Goal: Information Seeking & Learning: Get advice/opinions

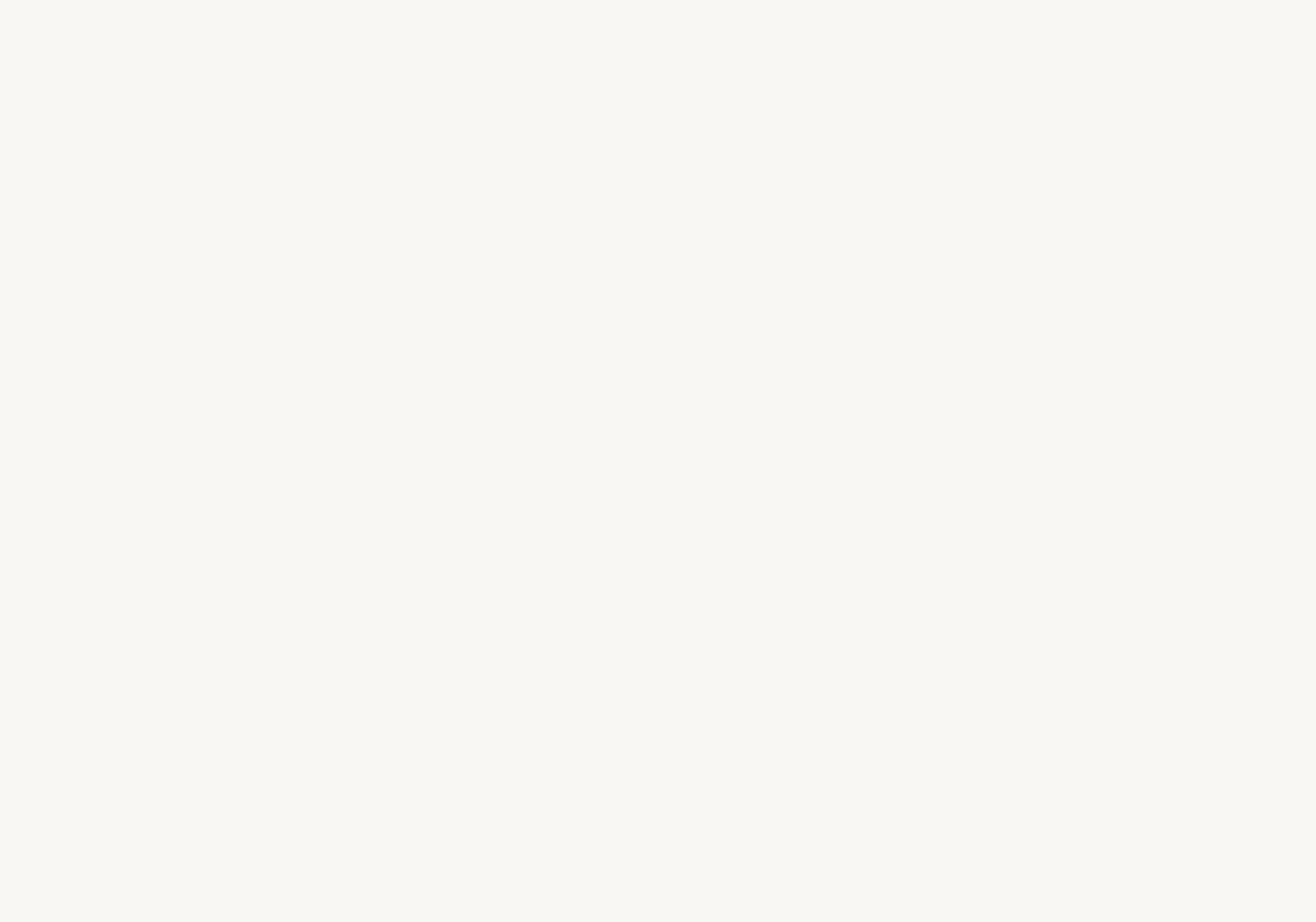
select select "US"
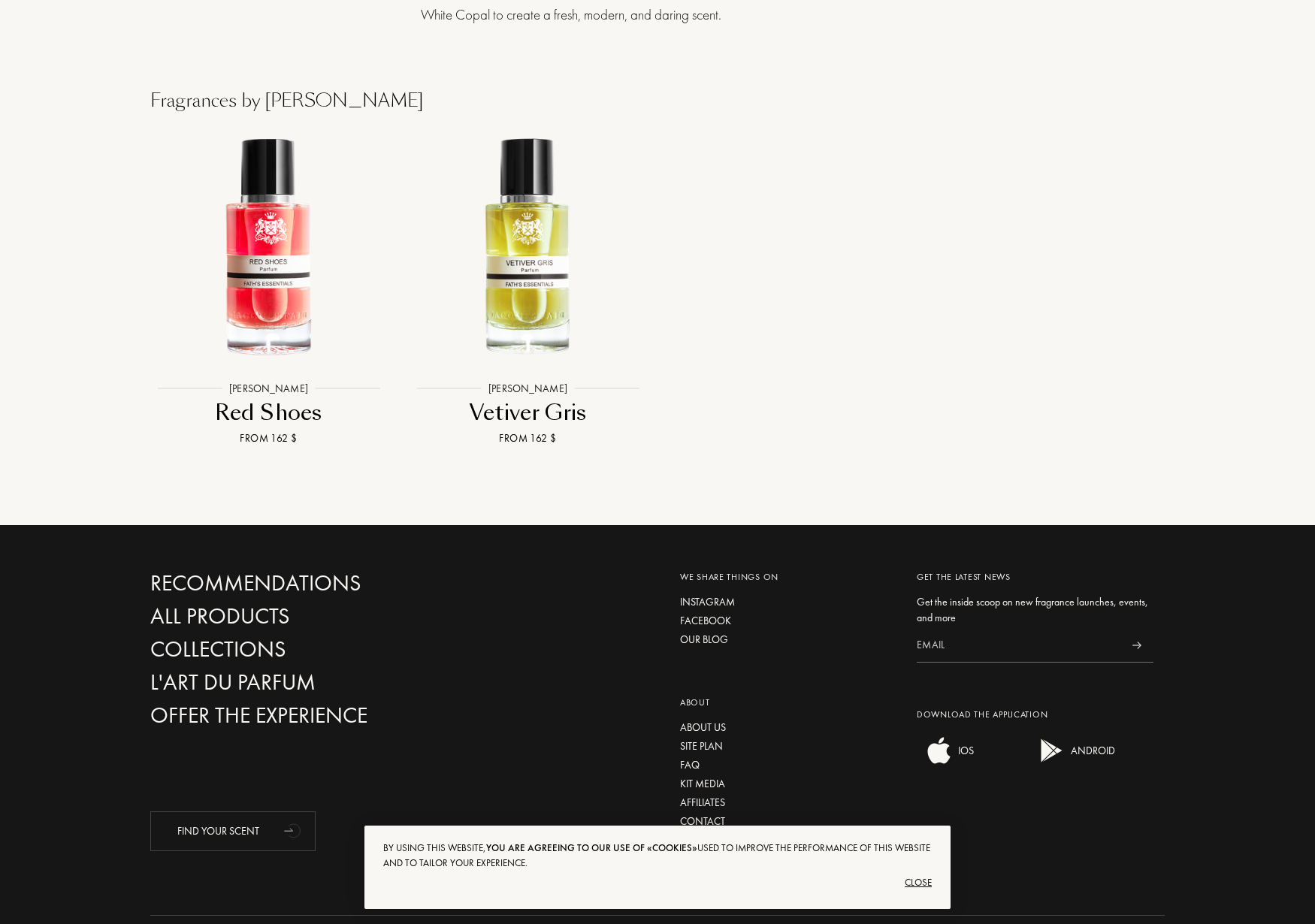
scroll to position [1608, 0]
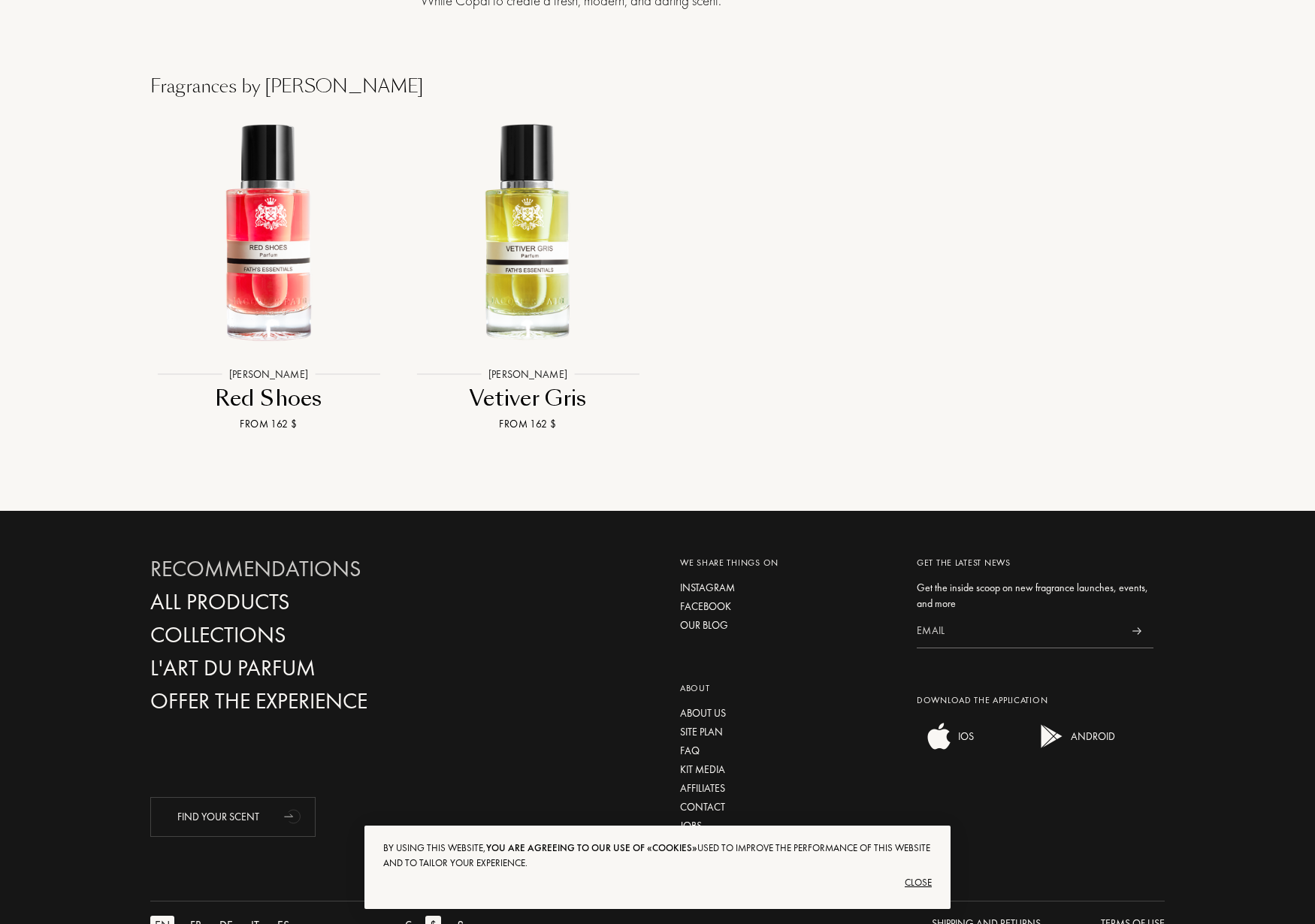
click at [321, 556] on div "Recommendations" at bounding box center [312, 569] width 323 height 26
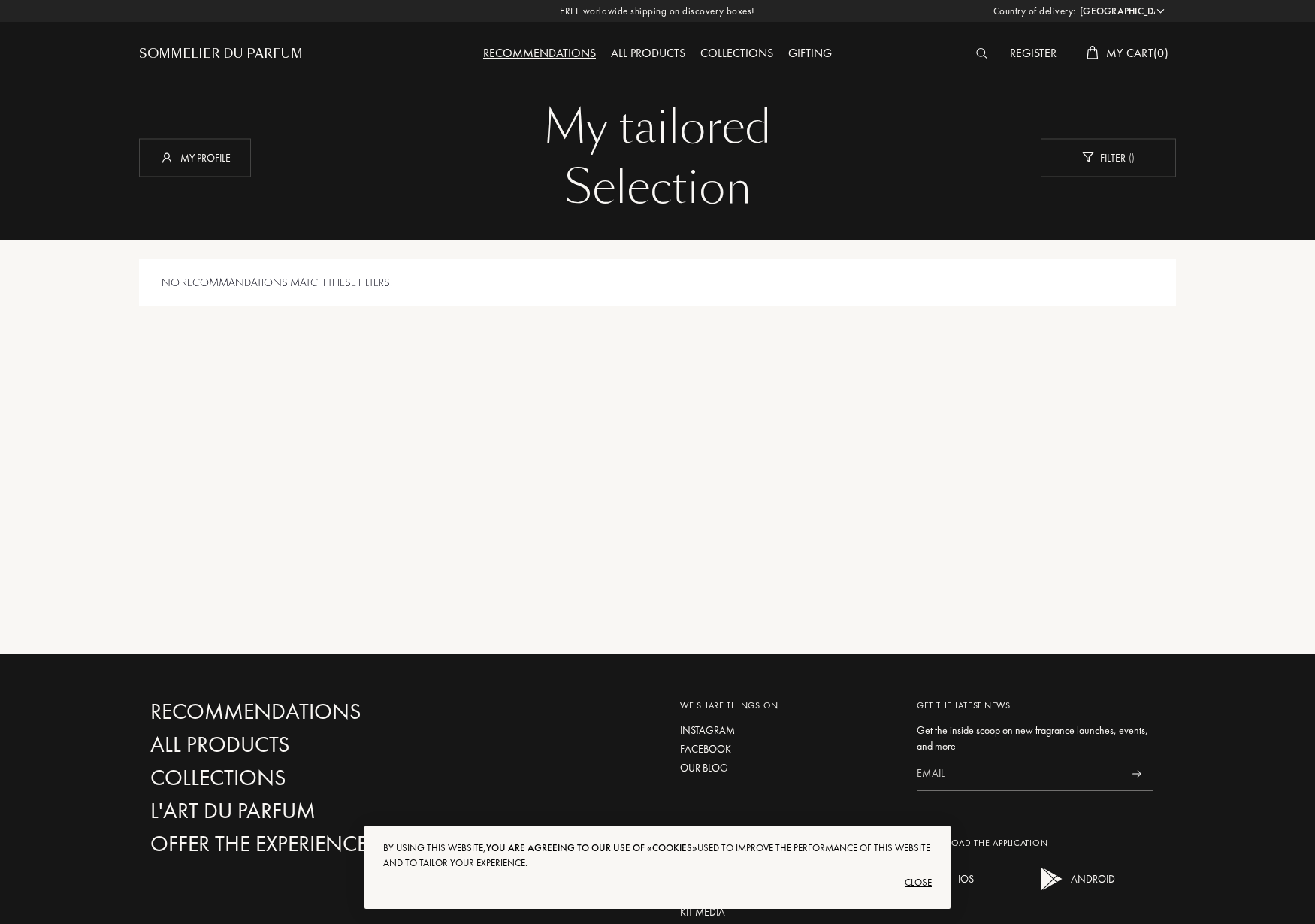
click at [1116, 11] on select "[GEOGRAPHIC_DATA] [GEOGRAPHIC_DATA] [GEOGRAPHIC_DATA] [GEOGRAPHIC_DATA] [GEOGRA…" at bounding box center [1122, 11] width 90 height 15
select select "CA"
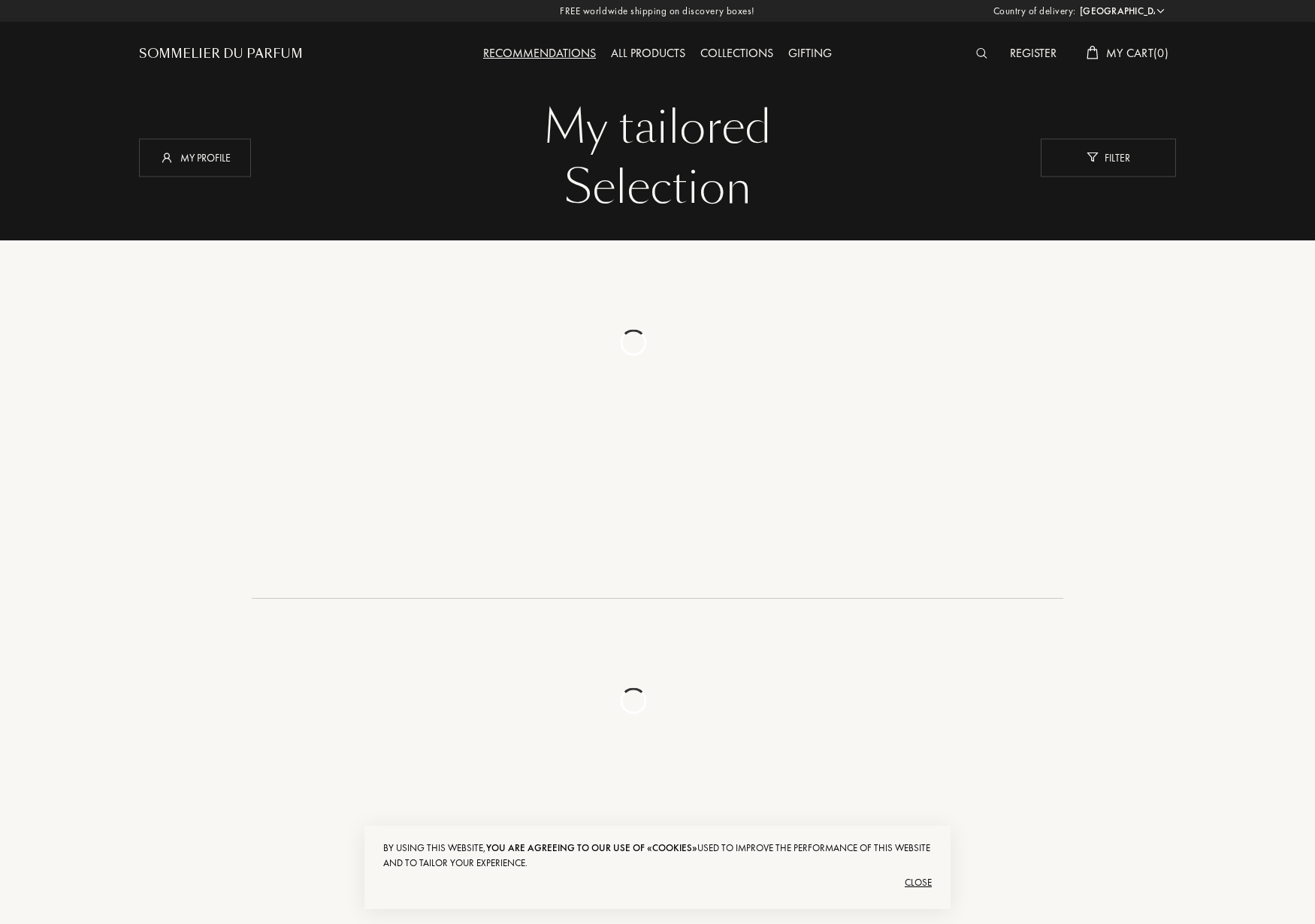
select select "CA"
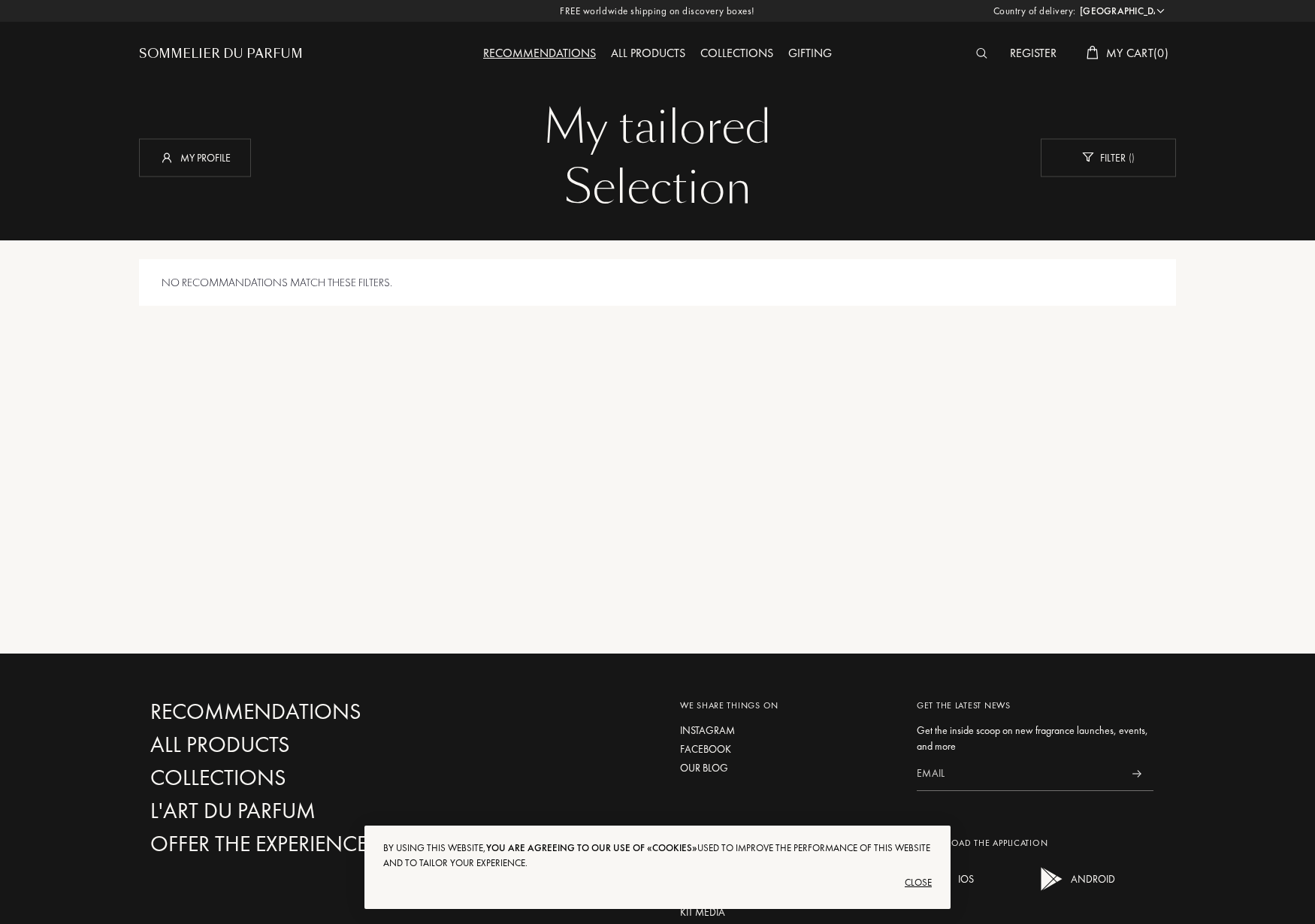
click at [1161, 11] on select "Afghanistan Albania Algeria Andorra Angola Anguilla Antartica Antigua and Barbu…" at bounding box center [1122, 11] width 90 height 15
click at [198, 160] on div "My profile" at bounding box center [195, 157] width 112 height 38
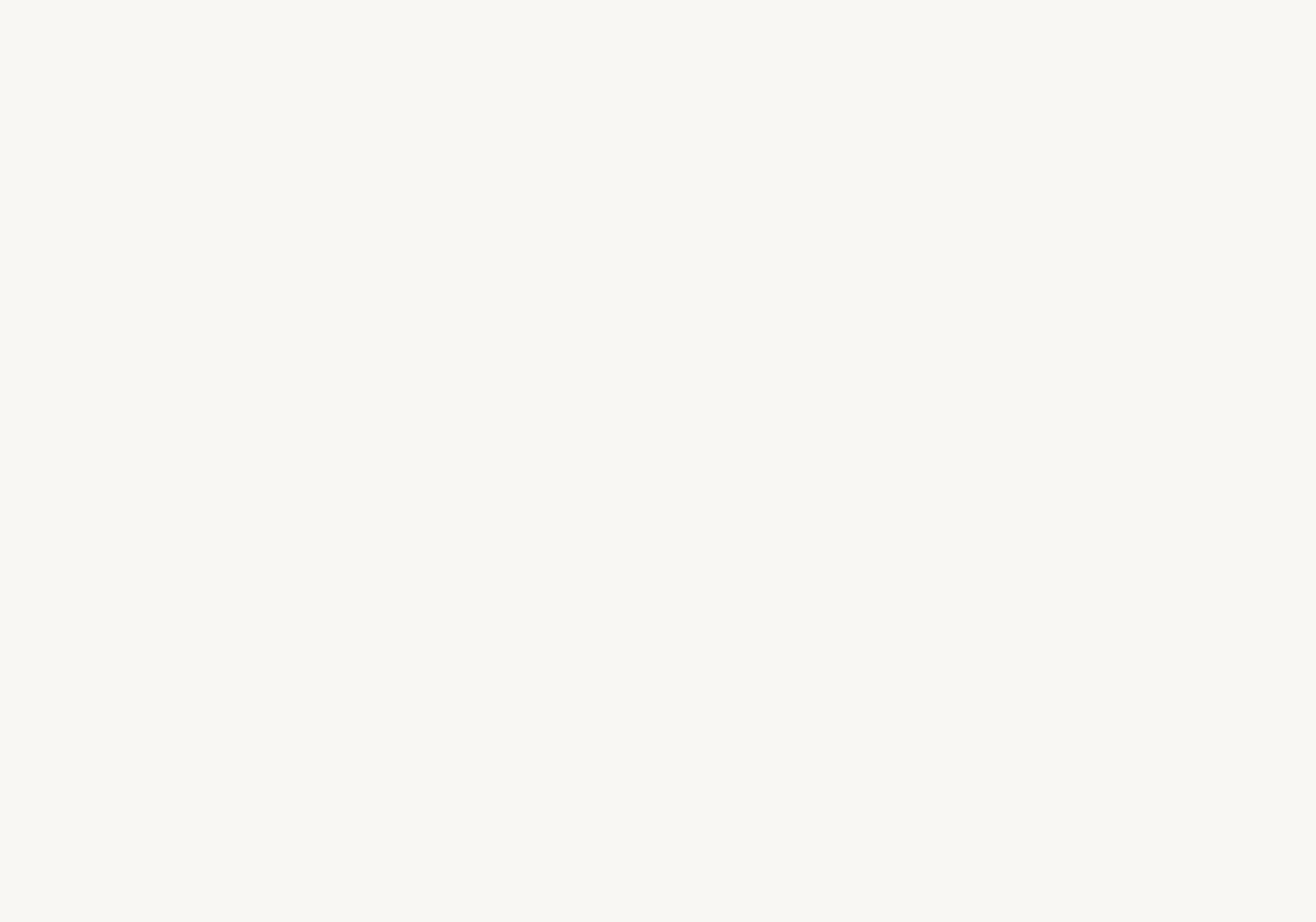
select select "CA"
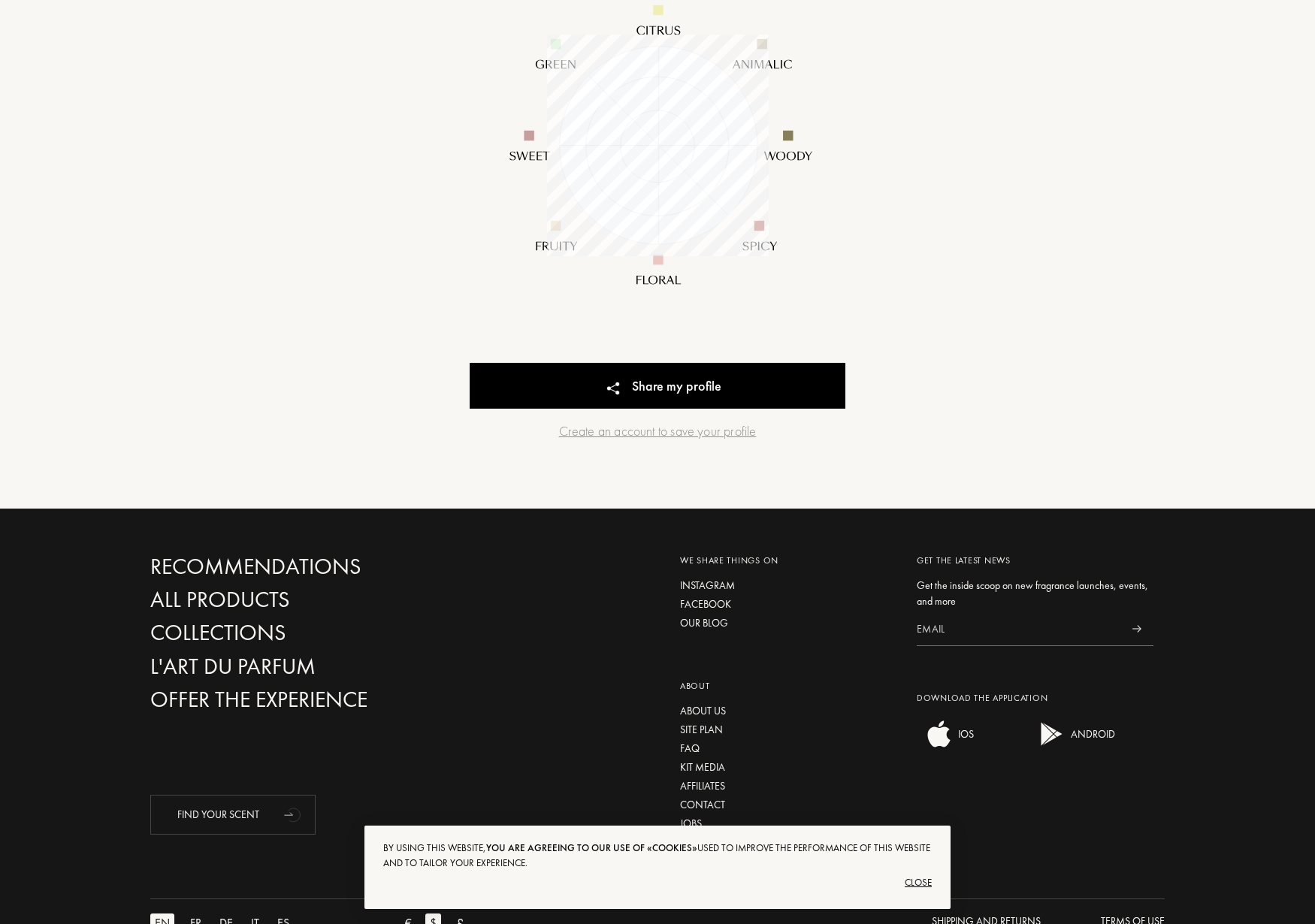
scroll to position [371, 0]
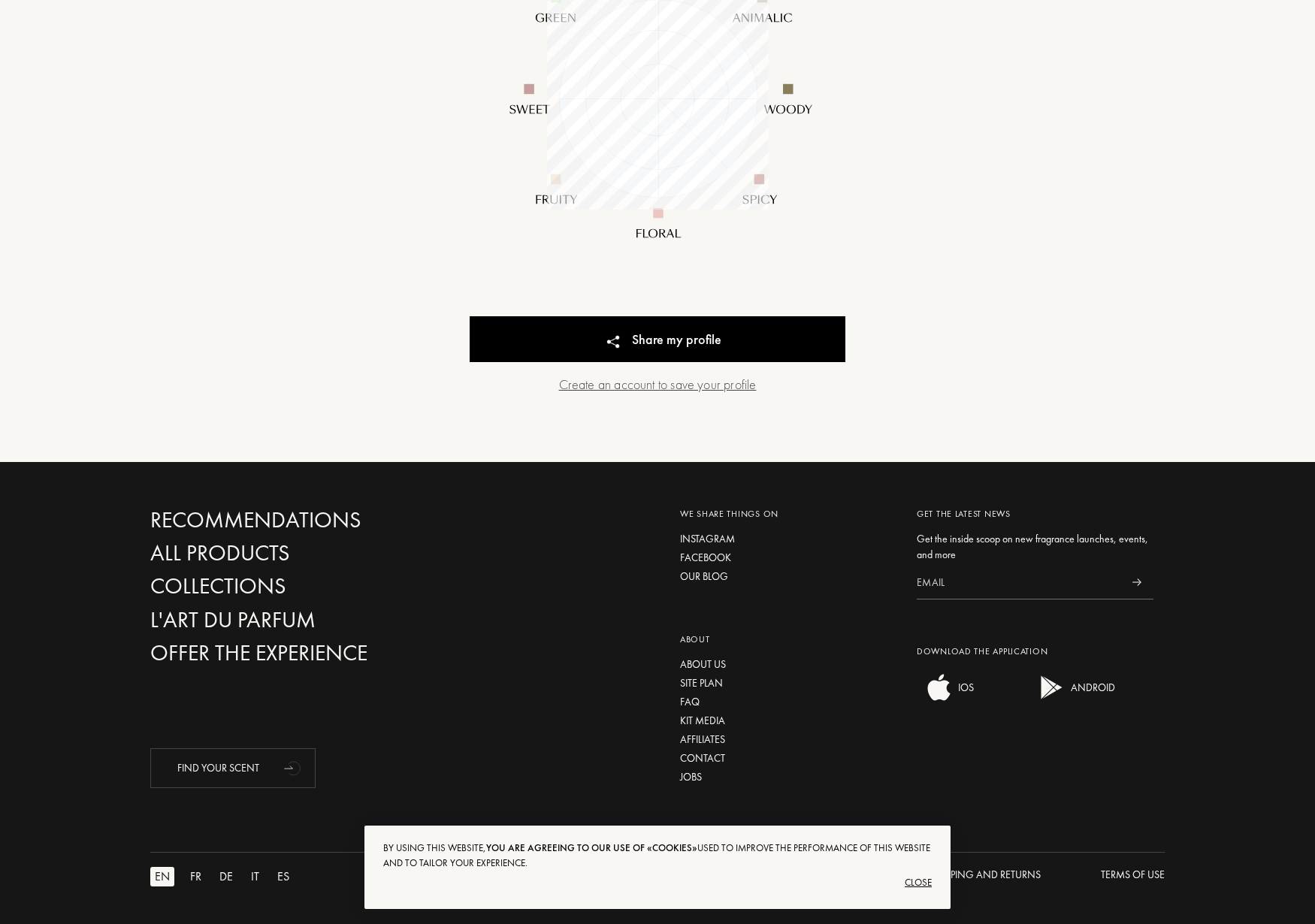
click at [741, 385] on div "Create an account to save your profile" at bounding box center [657, 384] width 376 height 20
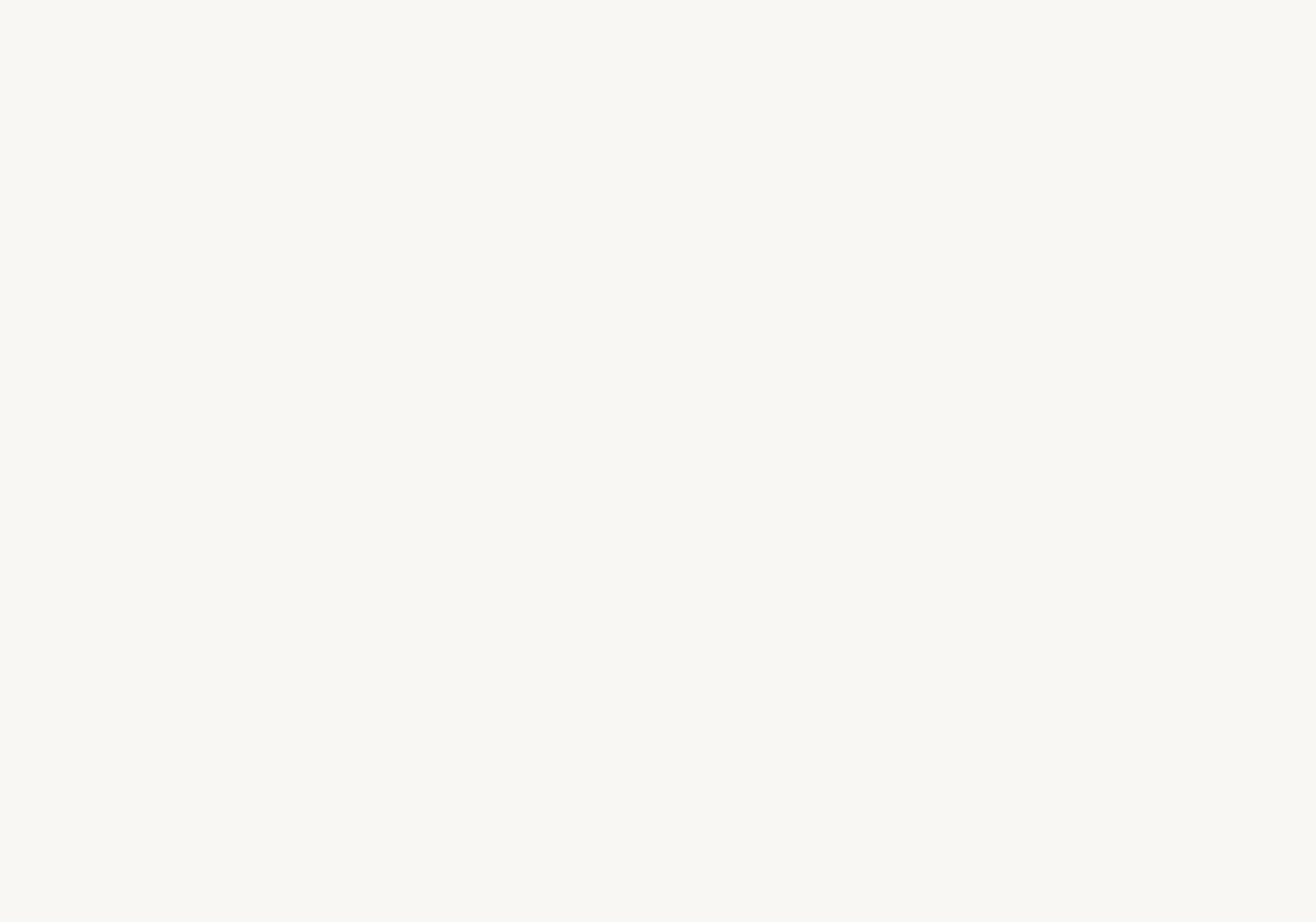
select select "CA"
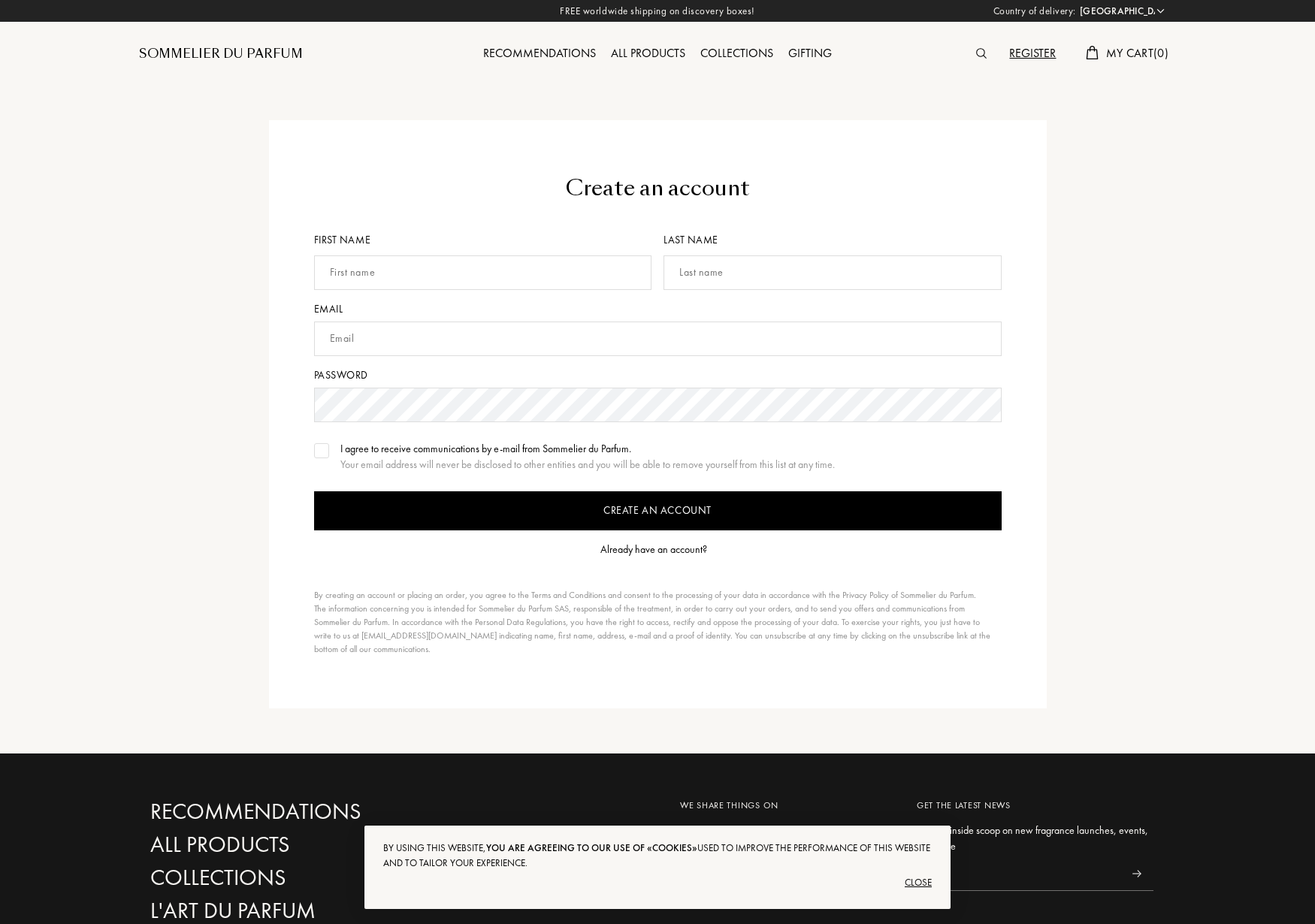
click at [674, 548] on div "Already have an account?" at bounding box center [654, 549] width 107 height 16
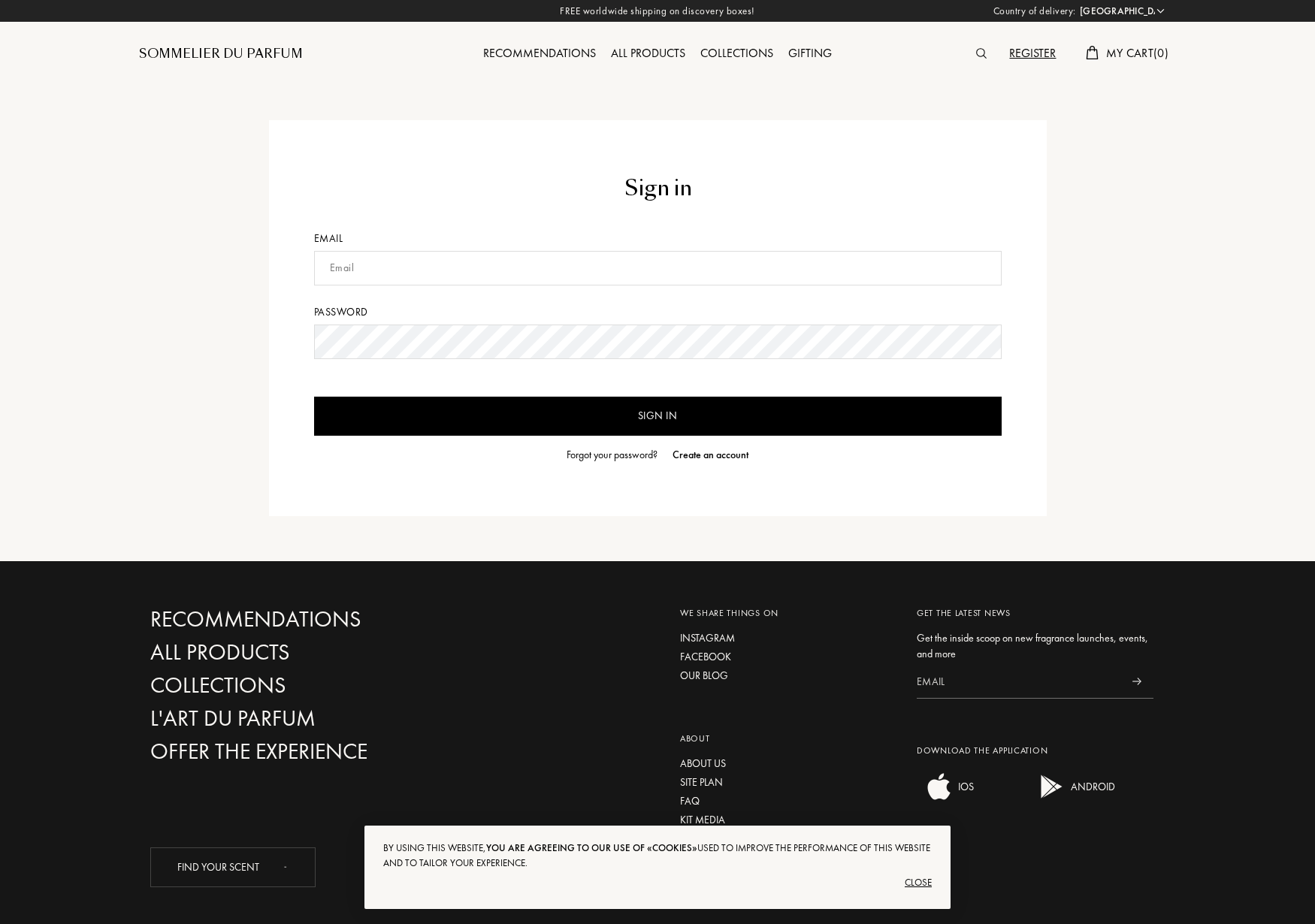
select select "CA"
click at [380, 260] on input "text" at bounding box center [658, 269] width 688 height 35
type input "[PERSON_NAME][EMAIL_ADDRESS][PERSON_NAME][DOMAIN_NAME]"
click at [700, 419] on input "Sign in" at bounding box center [658, 416] width 688 height 39
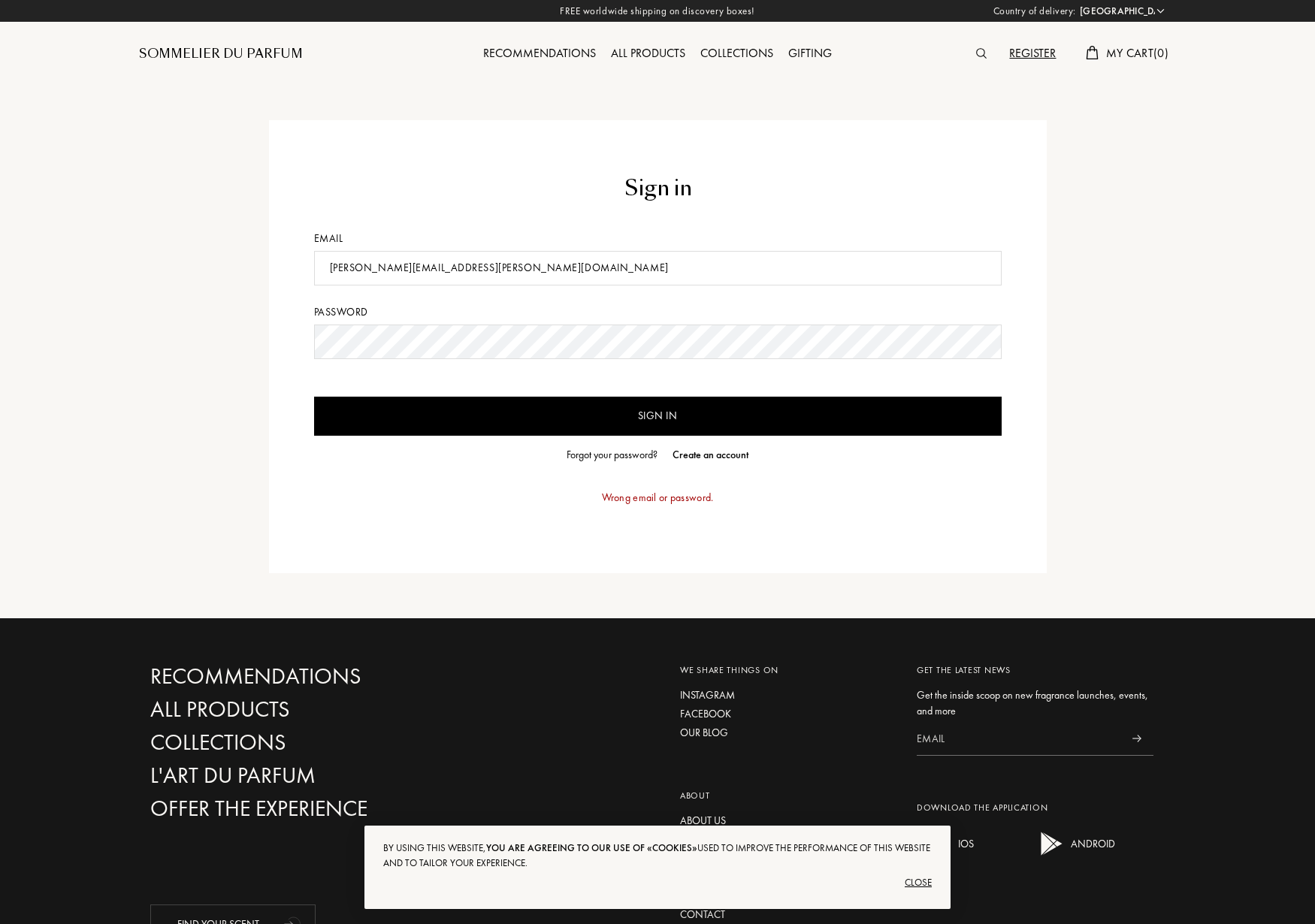
click at [596, 453] on div "Forgot your password?" at bounding box center [612, 454] width 91 height 16
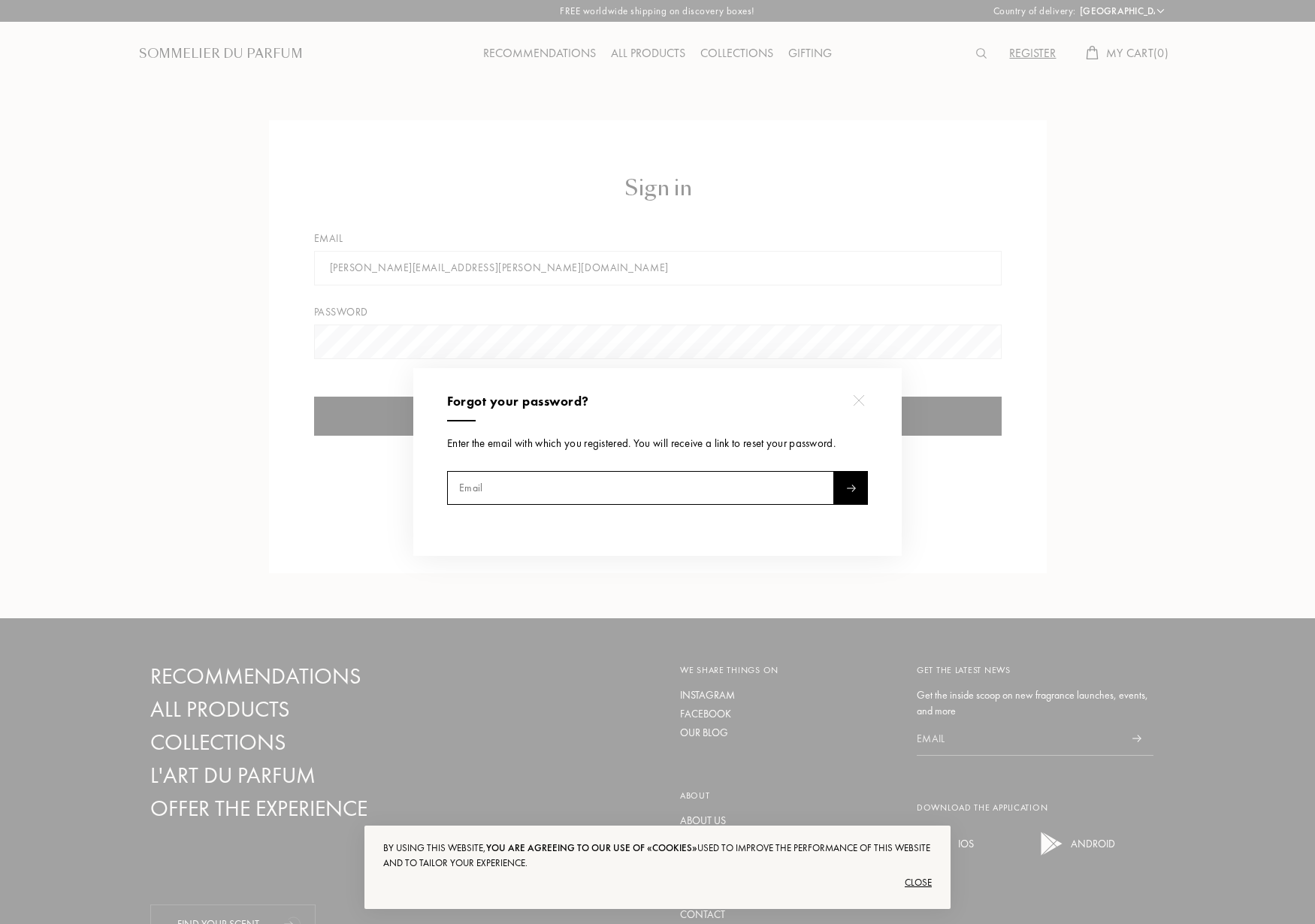
click at [493, 488] on input "text" at bounding box center [641, 488] width 387 height 34
type input "ivan@meade.design"
click at [863, 494] on div at bounding box center [851, 488] width 34 height 34
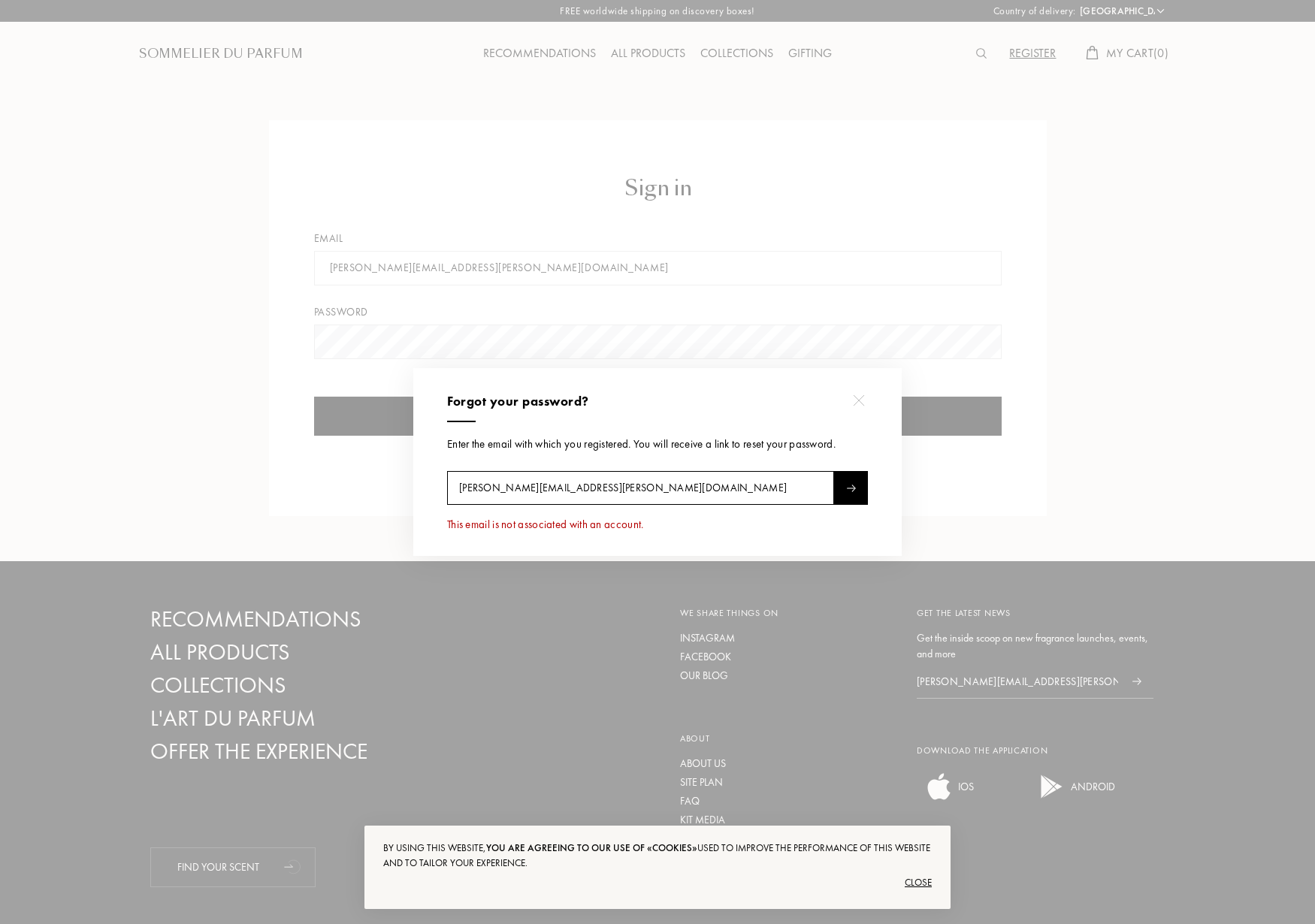
click at [556, 488] on input "ivan@meade.design" at bounding box center [641, 488] width 387 height 34
drag, startPoint x: 561, startPoint y: 491, endPoint x: 514, endPoint y: 490, distance: 47.0
click at [513, 490] on input "ivan@meade.design" at bounding box center [641, 488] width 387 height 34
click at [851, 490] on img at bounding box center [851, 488] width 10 height 8
click at [658, 478] on input "ivan@meadedesigngroup.com" at bounding box center [641, 488] width 387 height 34
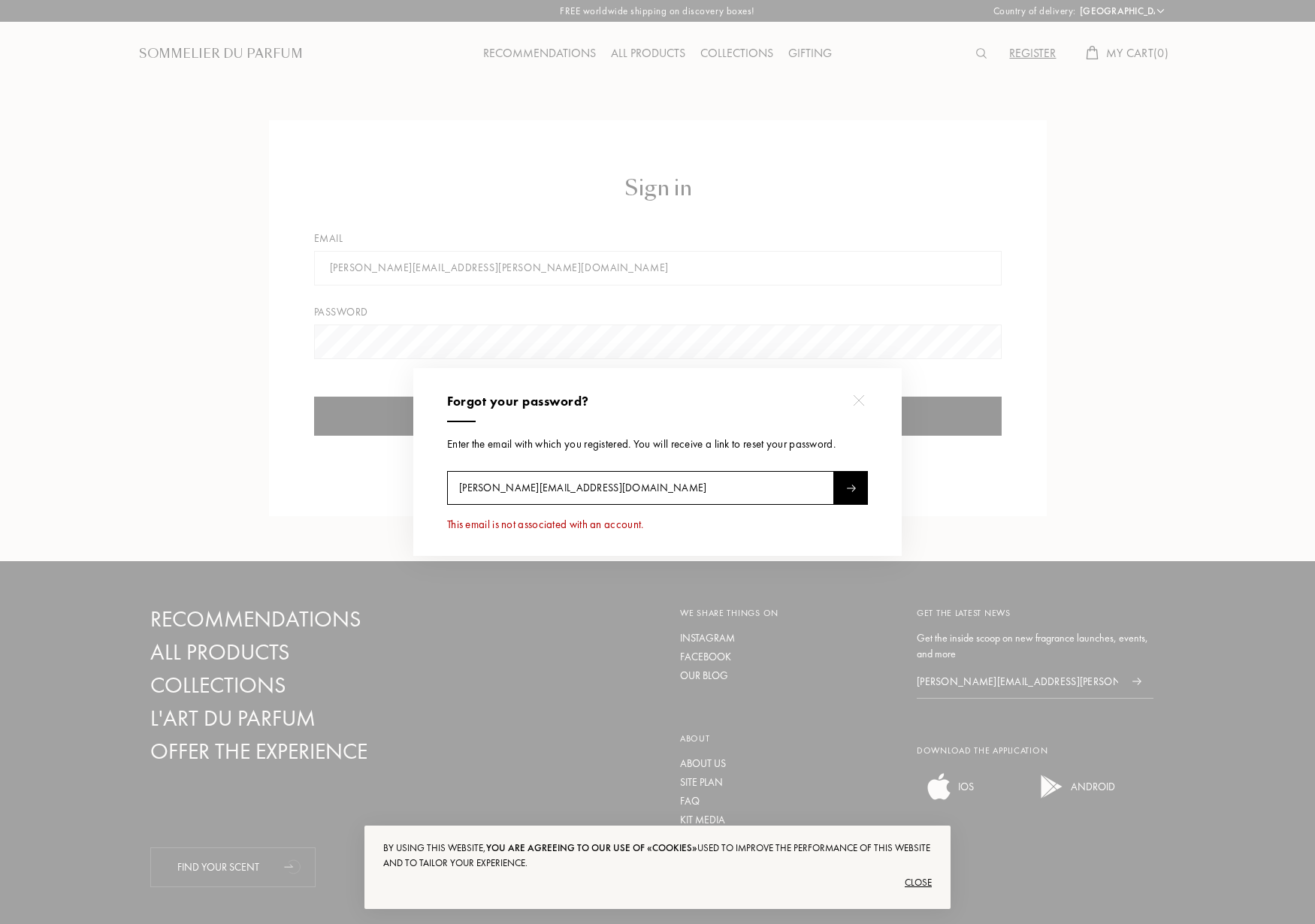
drag, startPoint x: 661, startPoint y: 481, endPoint x: 455, endPoint y: 483, distance: 206.0
click at [455, 483] on input "ivan@meadedesigngroup.com" at bounding box center [641, 488] width 387 height 34
type input "ivan@meade.design"
click at [838, 486] on div at bounding box center [851, 488] width 34 height 34
click at [819, 550] on div "Forgot your password? Enter the email with which you registered. You will recei…" at bounding box center [657, 462] width 489 height 188
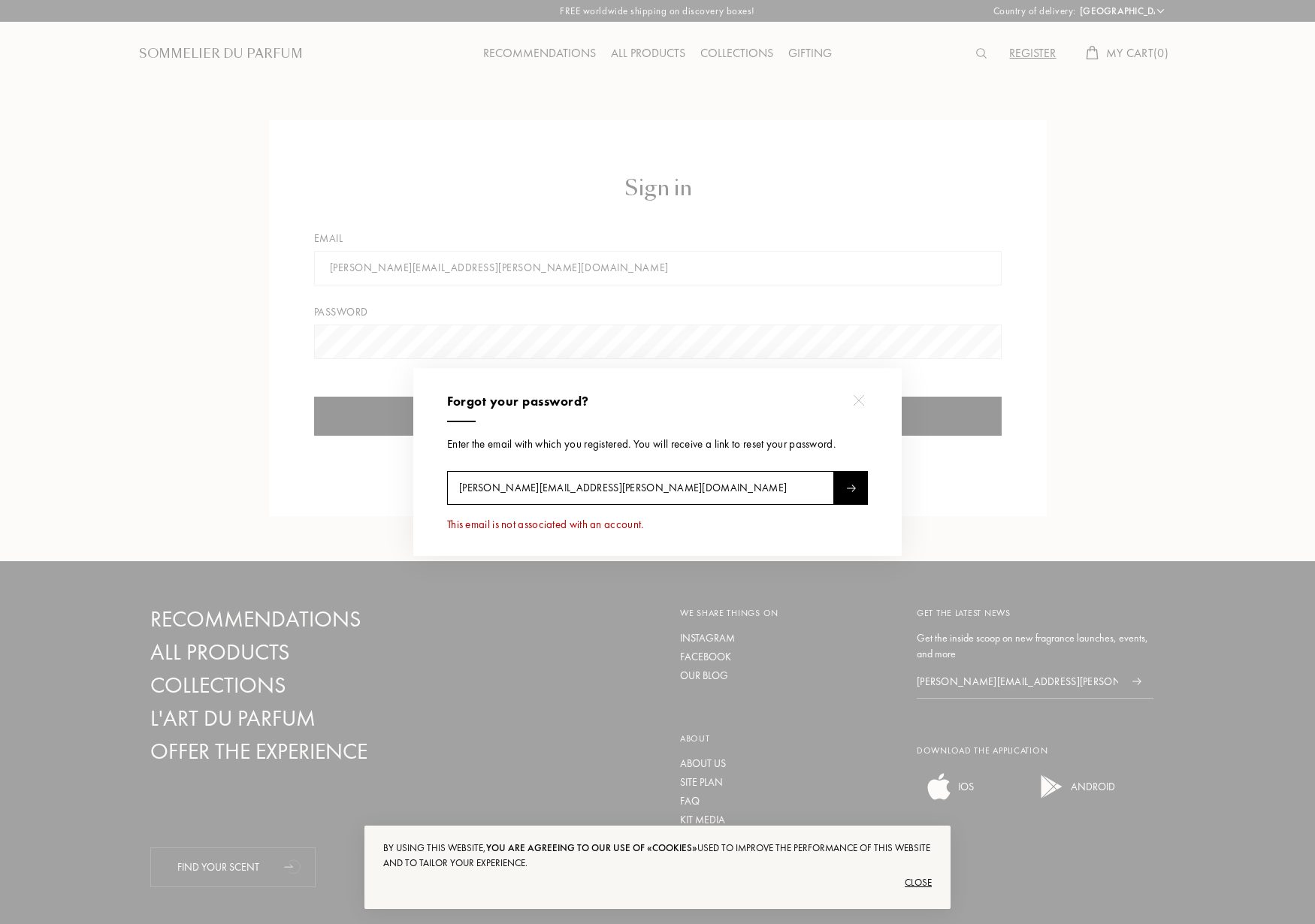
click at [1022, 573] on div at bounding box center [659, 462] width 1320 height 924
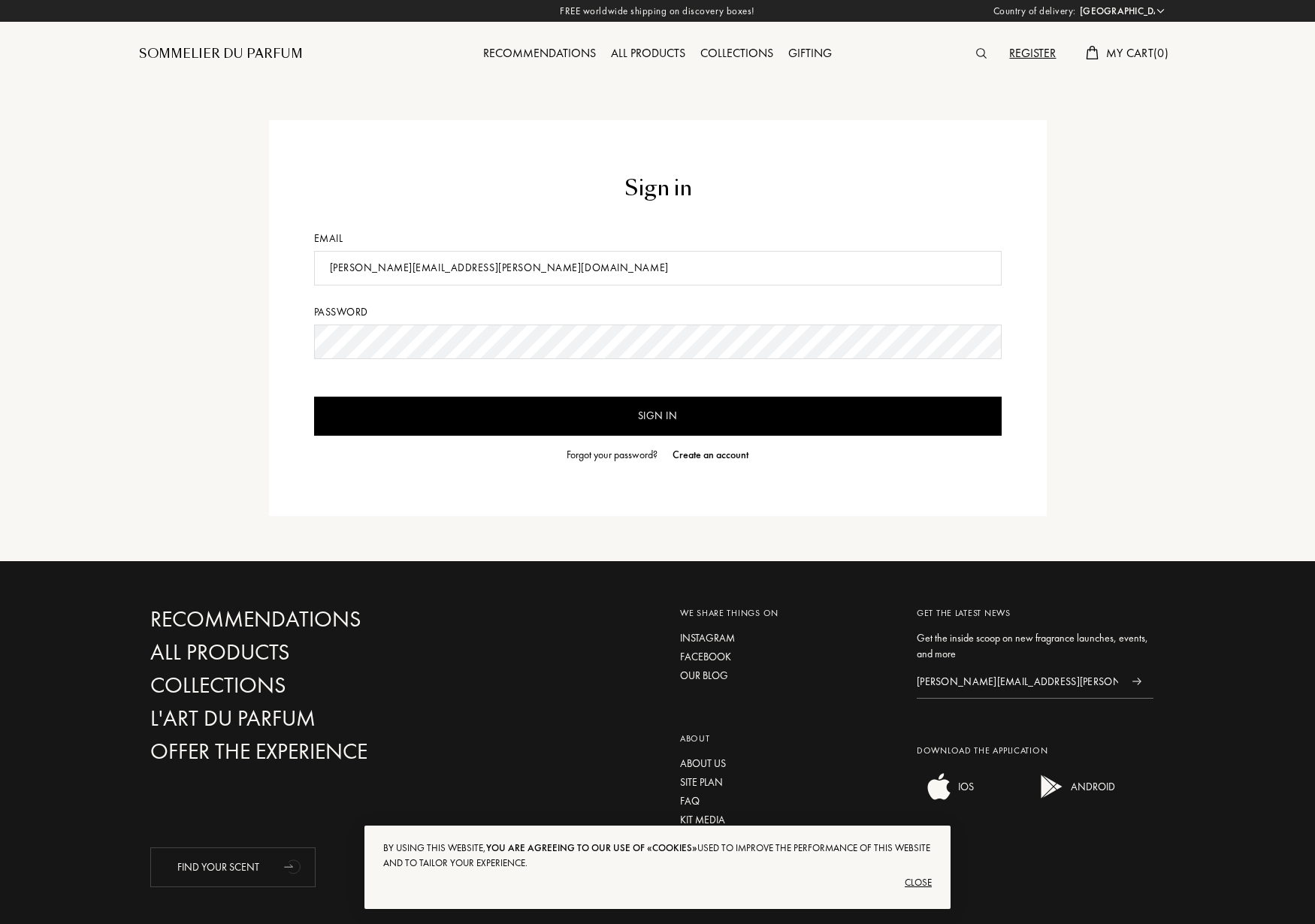
scroll to position [99, 0]
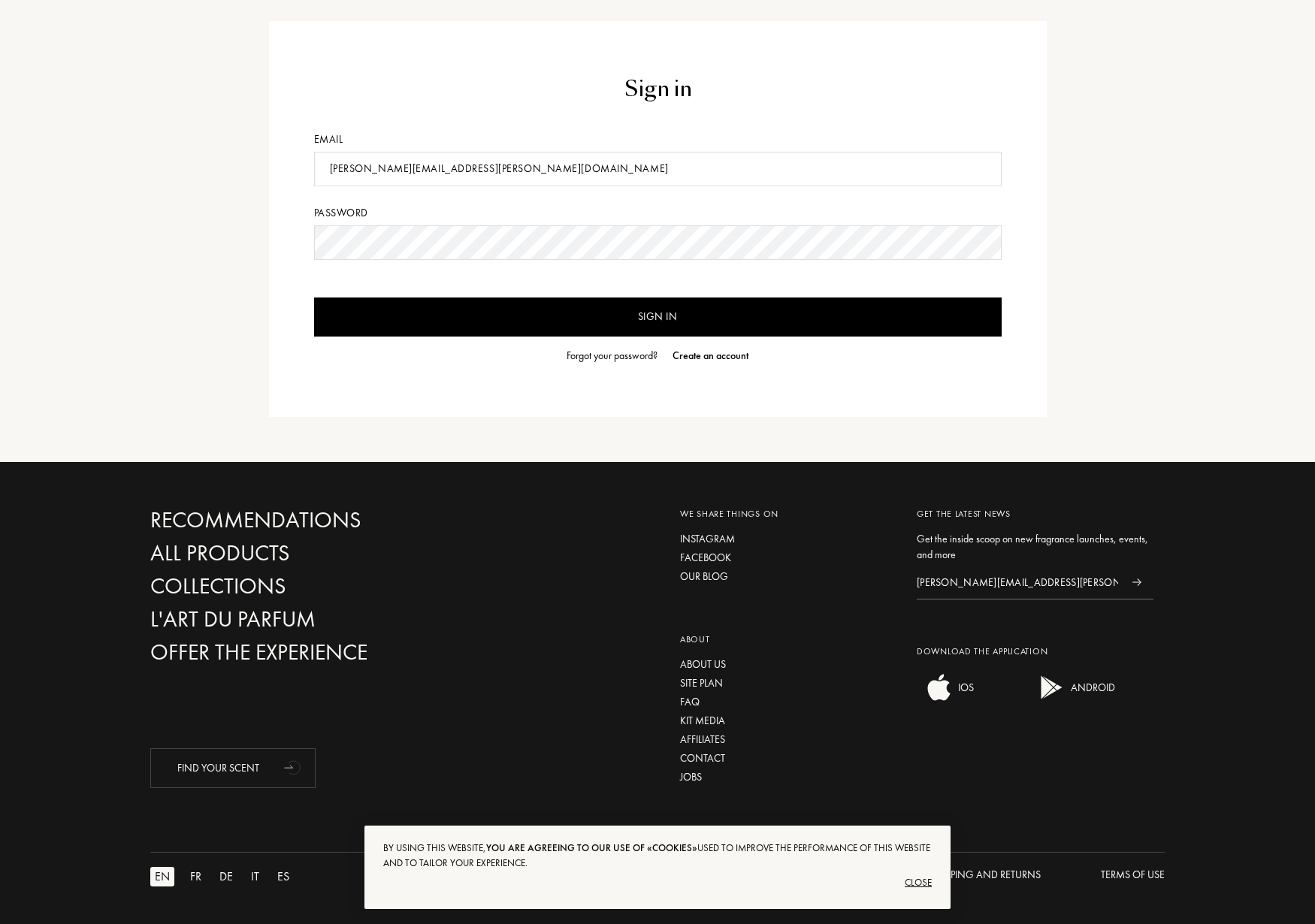
click at [921, 883] on div "Close" at bounding box center [657, 883] width 549 height 24
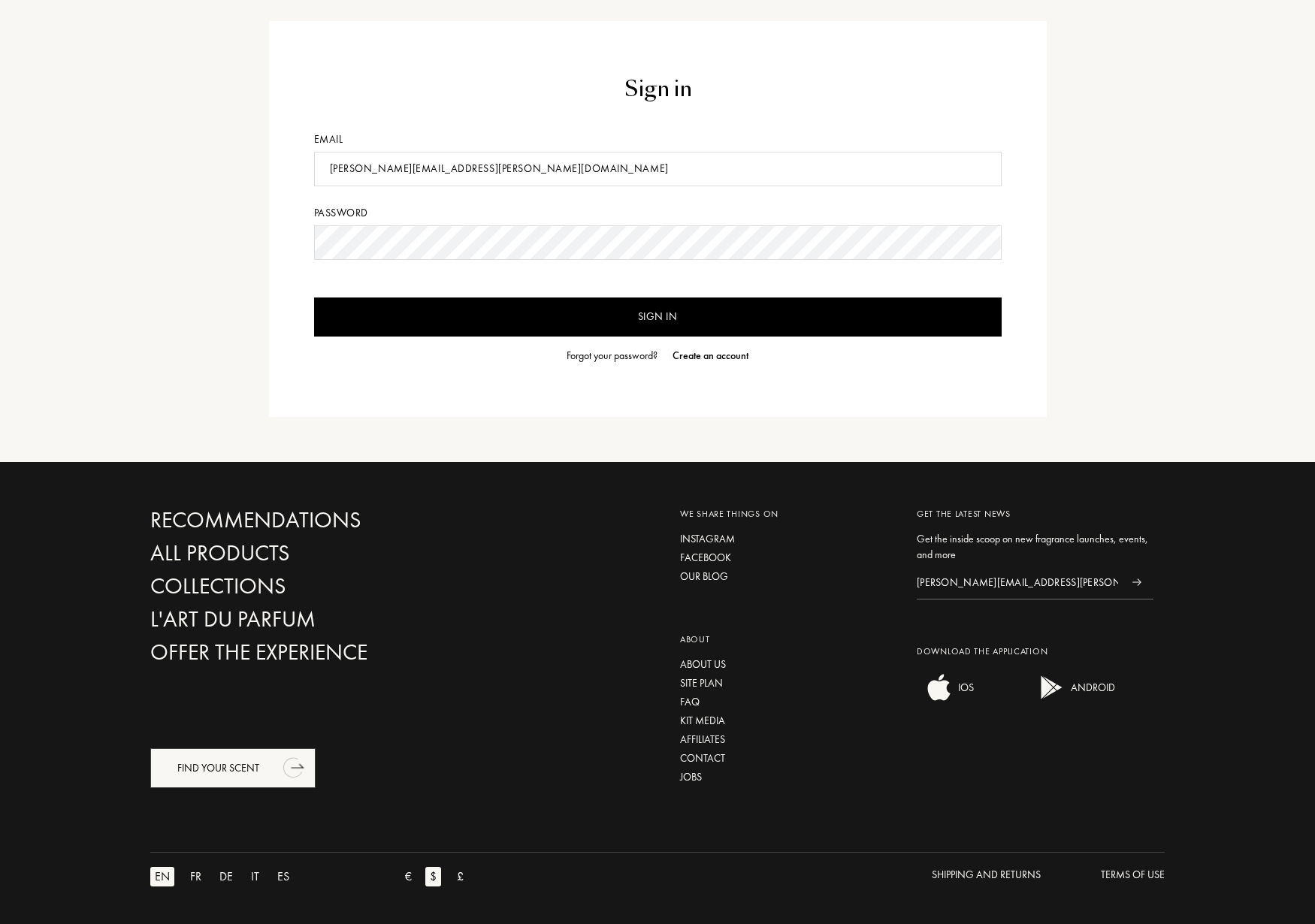
click at [222, 766] on div "Find your scent" at bounding box center [233, 768] width 166 height 40
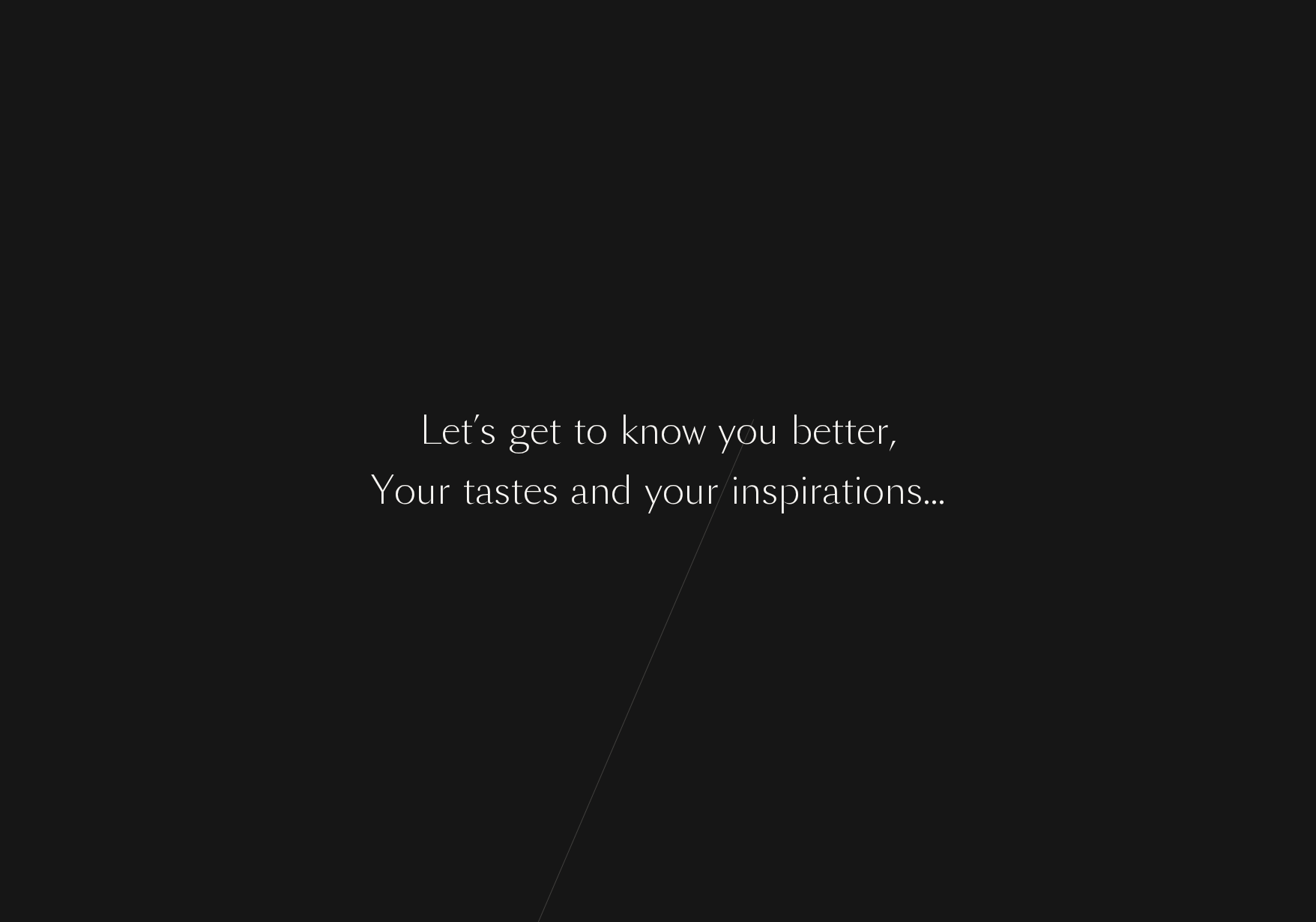
click at [952, 679] on div "L e t ’ s g e t t o k n o w y o u b e t t e r , Y o u r t a s t e s a n d y o u…" at bounding box center [658, 461] width 1316 height 922
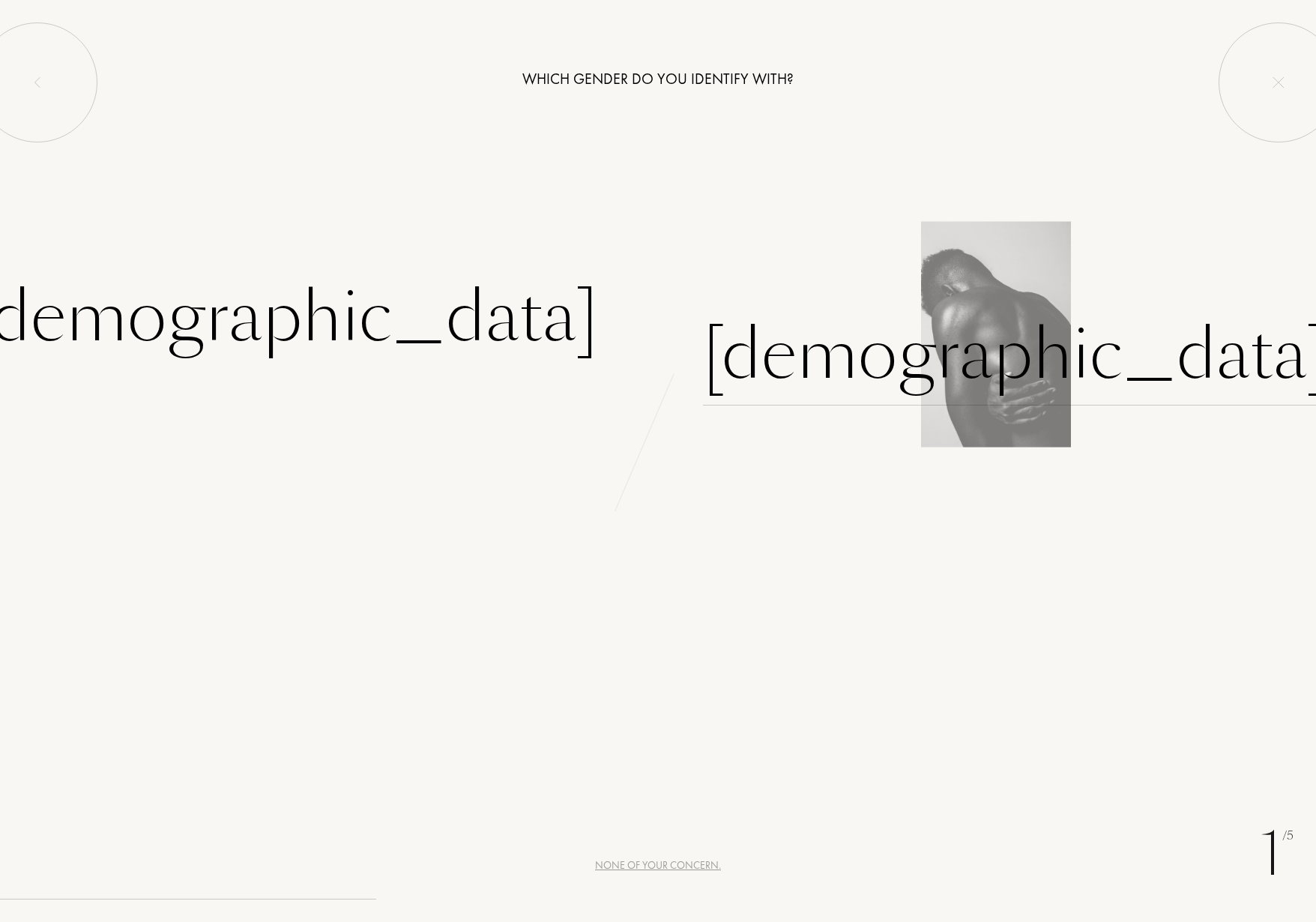
click at [804, 365] on div "[DEMOGRAPHIC_DATA]" at bounding box center [1016, 354] width 626 height 101
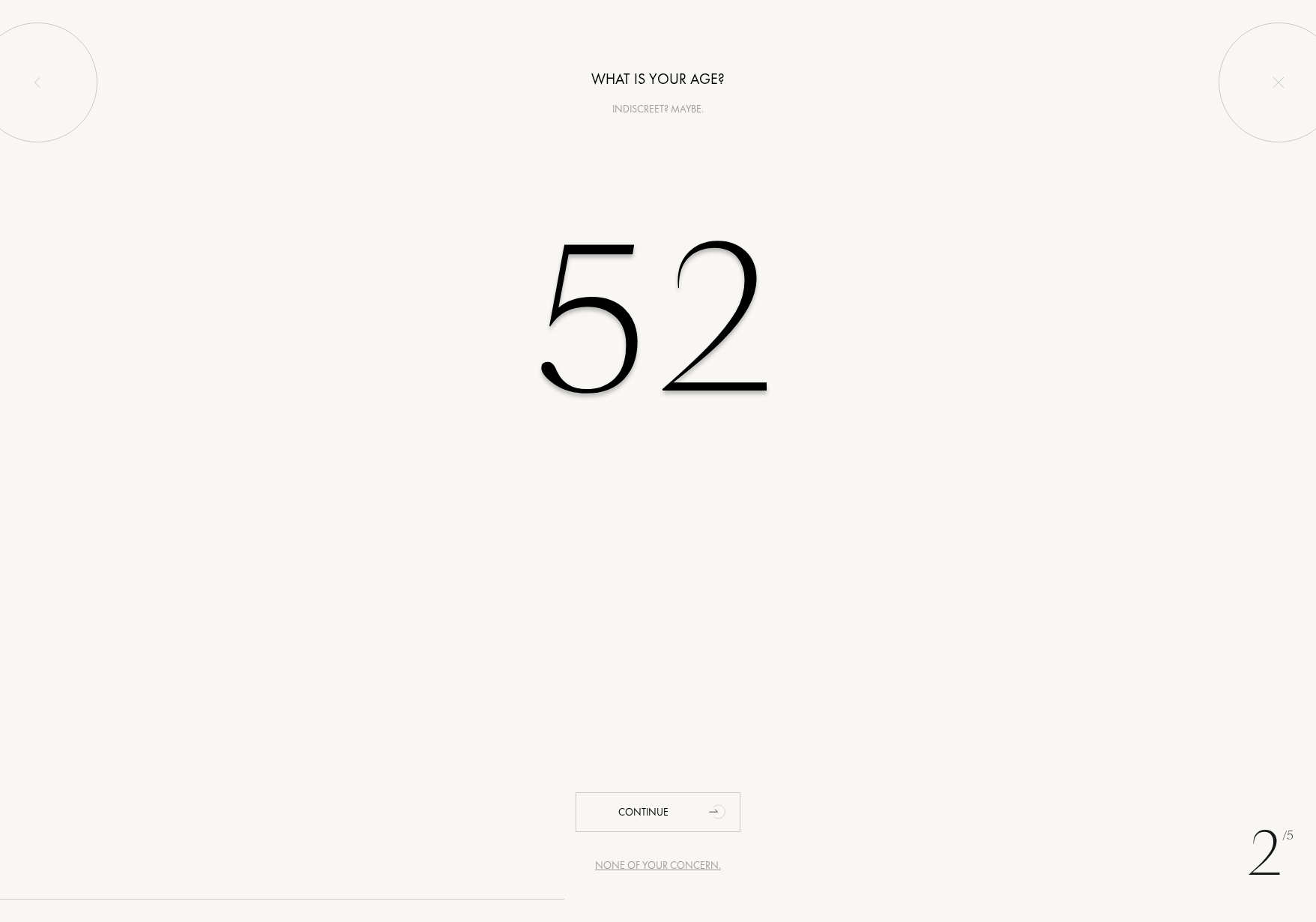
type input "52"
click at [790, 607] on div "2 /5 None of your concern. What is your age? Indiscreet? Maybe. 52 Continue" at bounding box center [658, 461] width 1316 height 922
click at [671, 797] on div "Continue" at bounding box center [658, 812] width 165 height 40
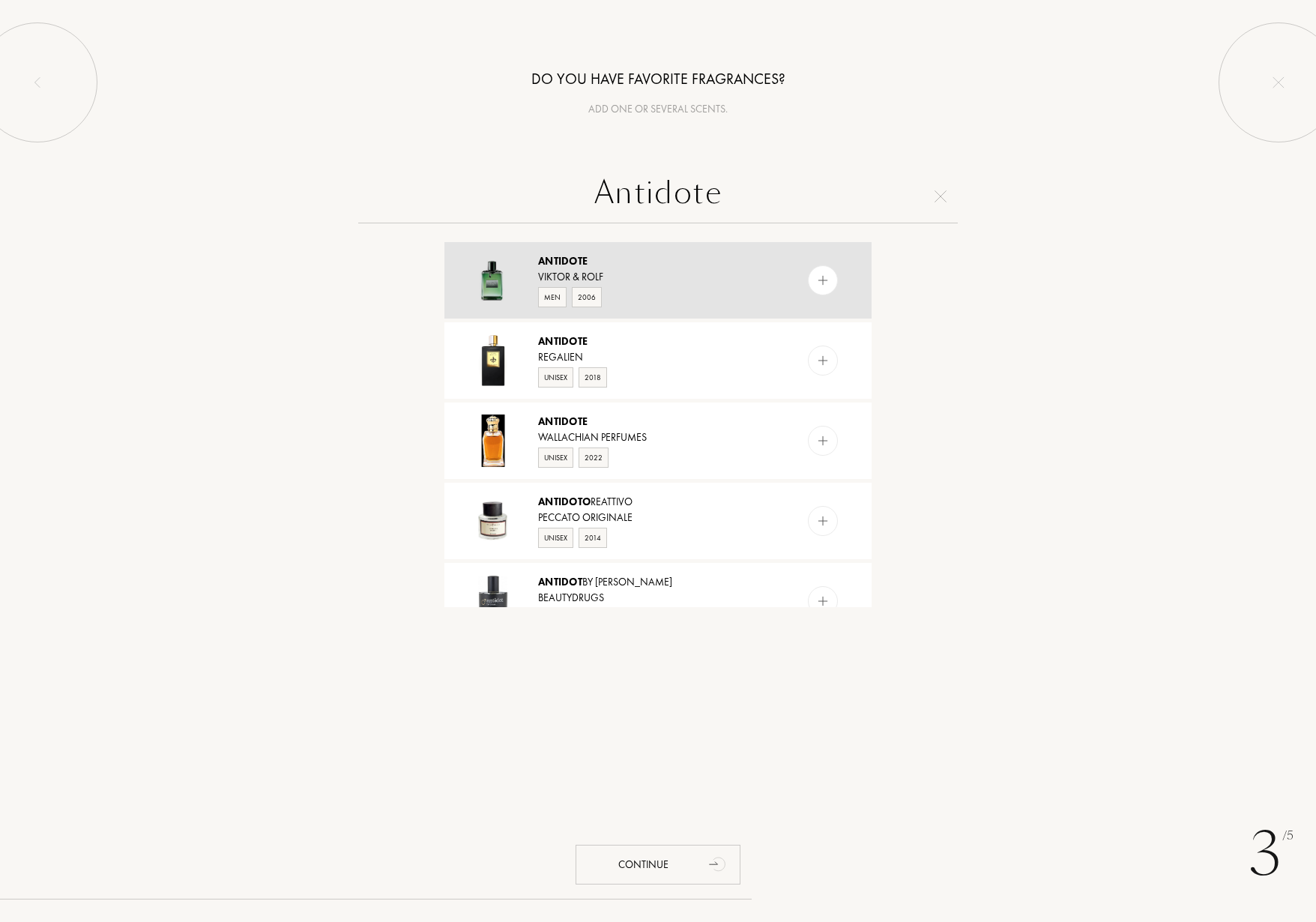
type input "Antidote"
click at [516, 284] on img at bounding box center [493, 281] width 53 height 53
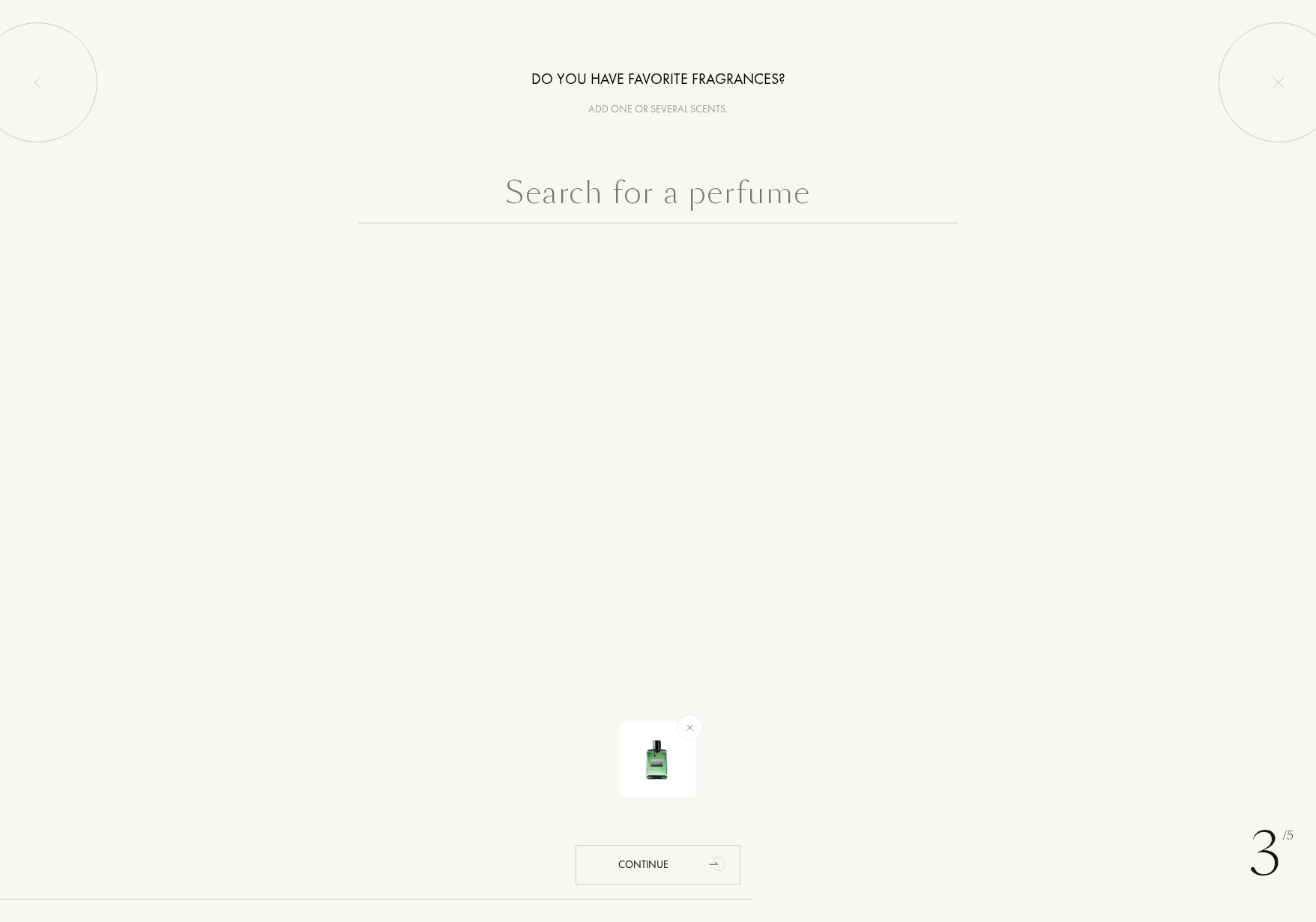
click at [602, 180] on input "text" at bounding box center [658, 197] width 600 height 54
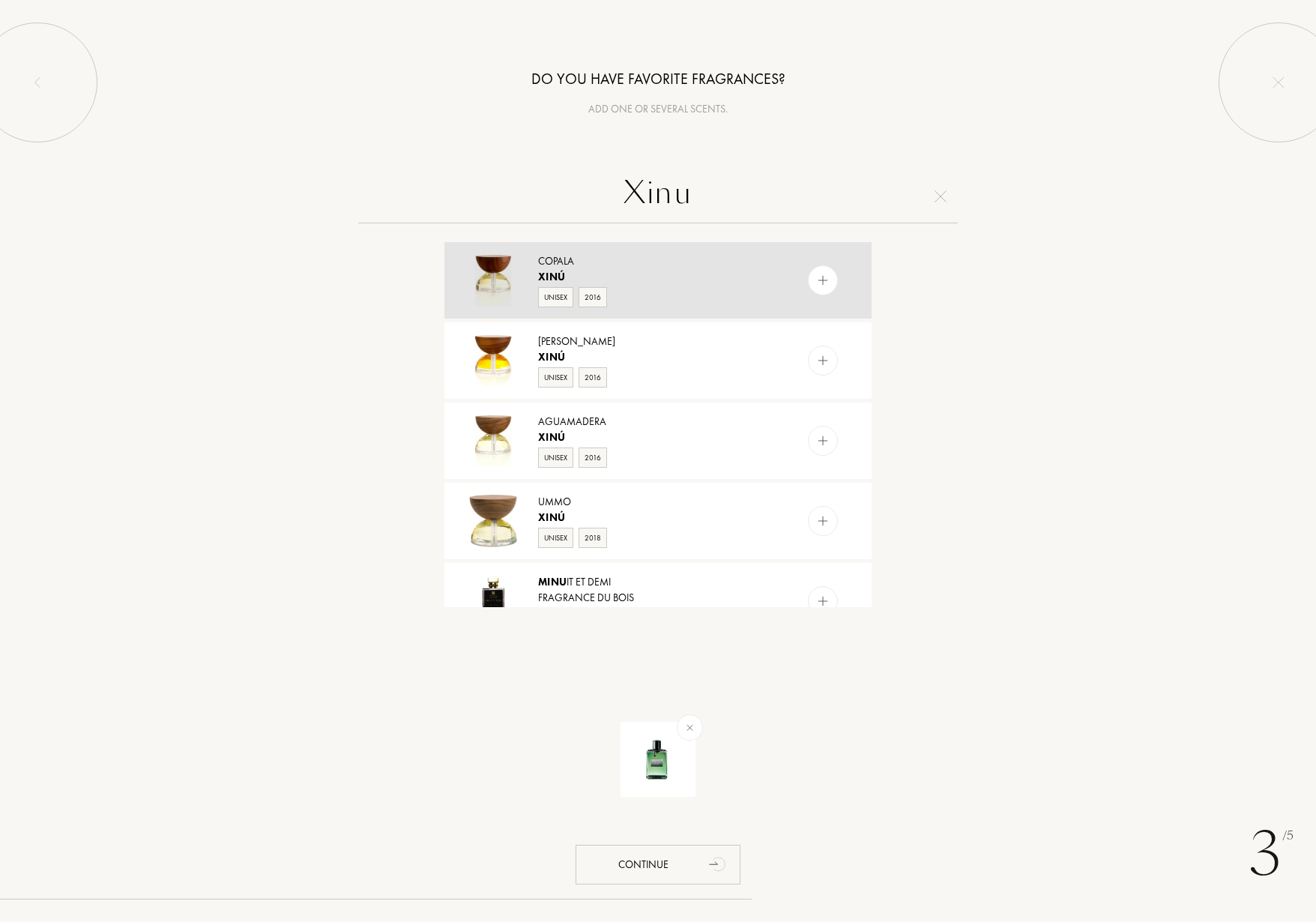
type input "Xinu"
click at [715, 282] on div "Xinú" at bounding box center [658, 276] width 239 height 16
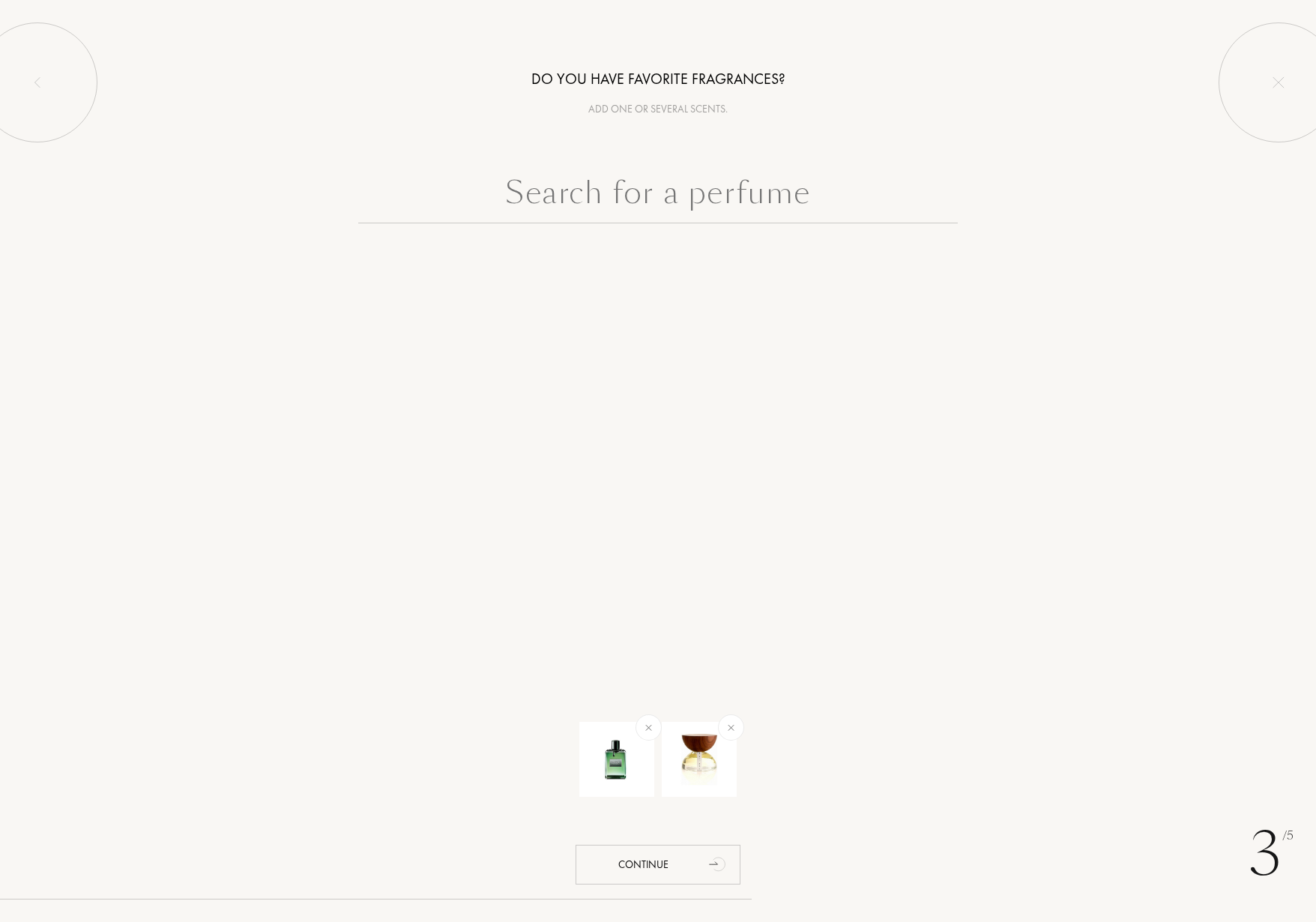
click at [577, 194] on input "text" at bounding box center [658, 197] width 600 height 54
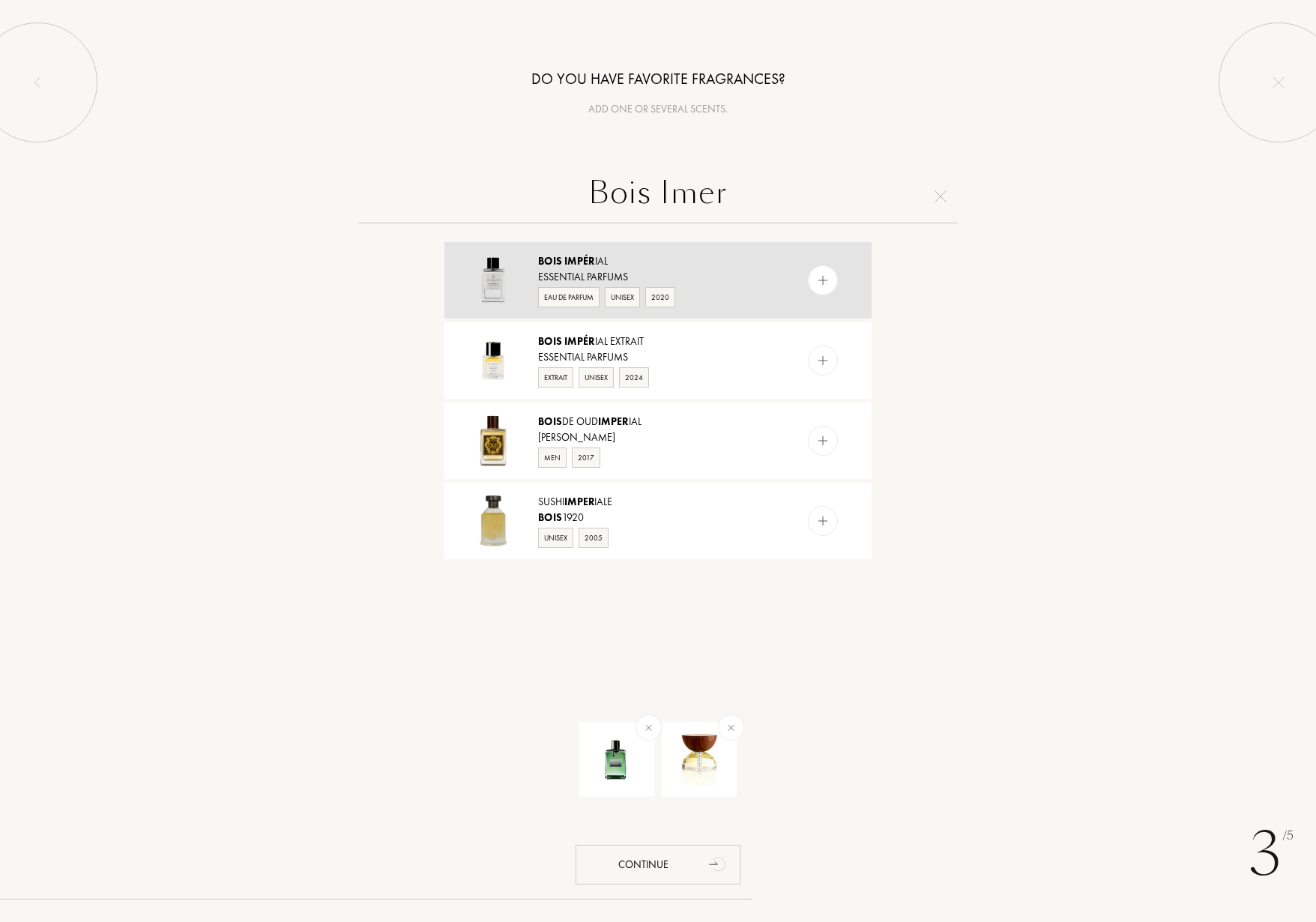
type input "Bois Imer"
click at [600, 264] on div "Bois Impér ial" at bounding box center [658, 261] width 239 height 16
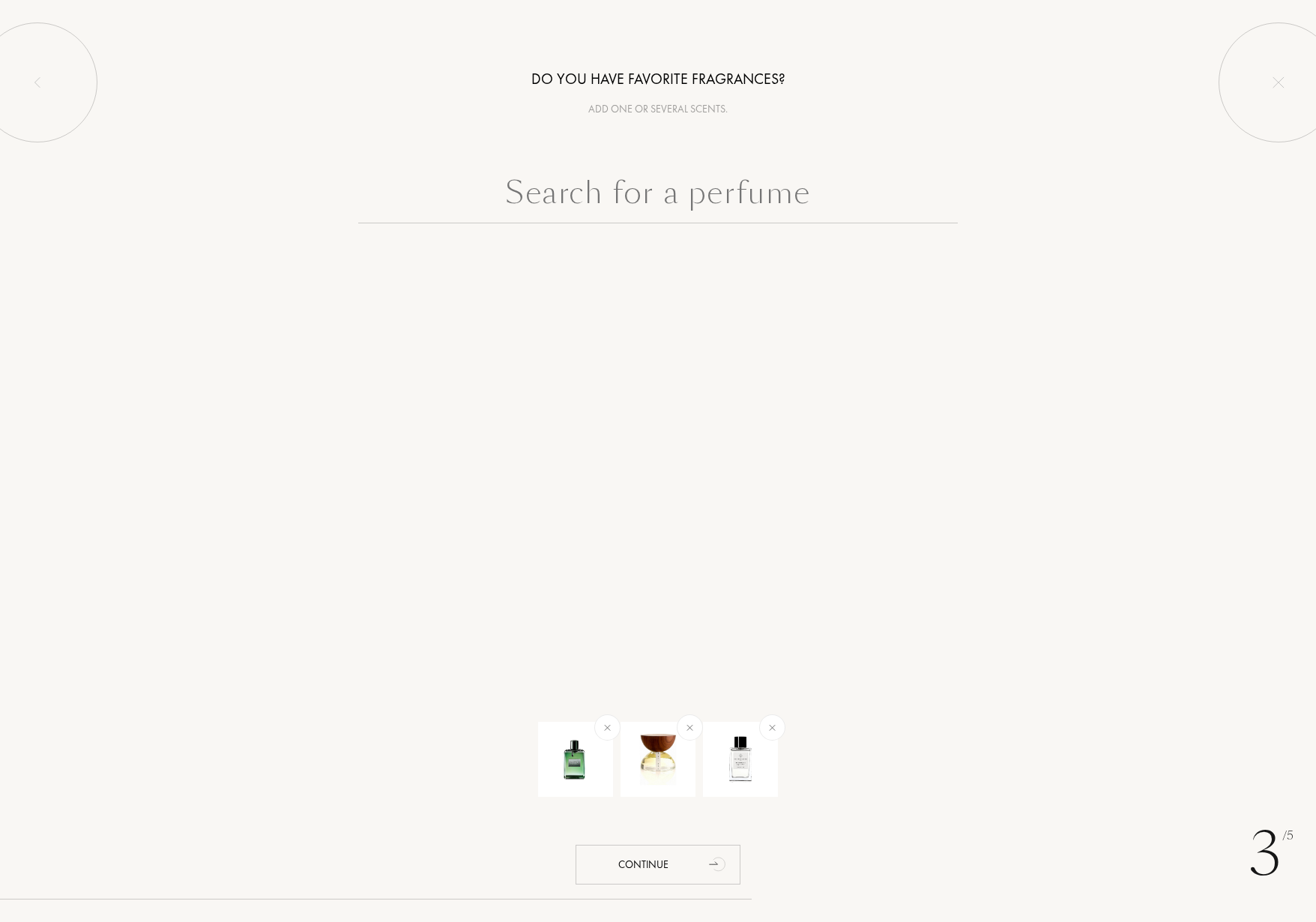
click at [675, 186] on input "text" at bounding box center [658, 197] width 600 height 54
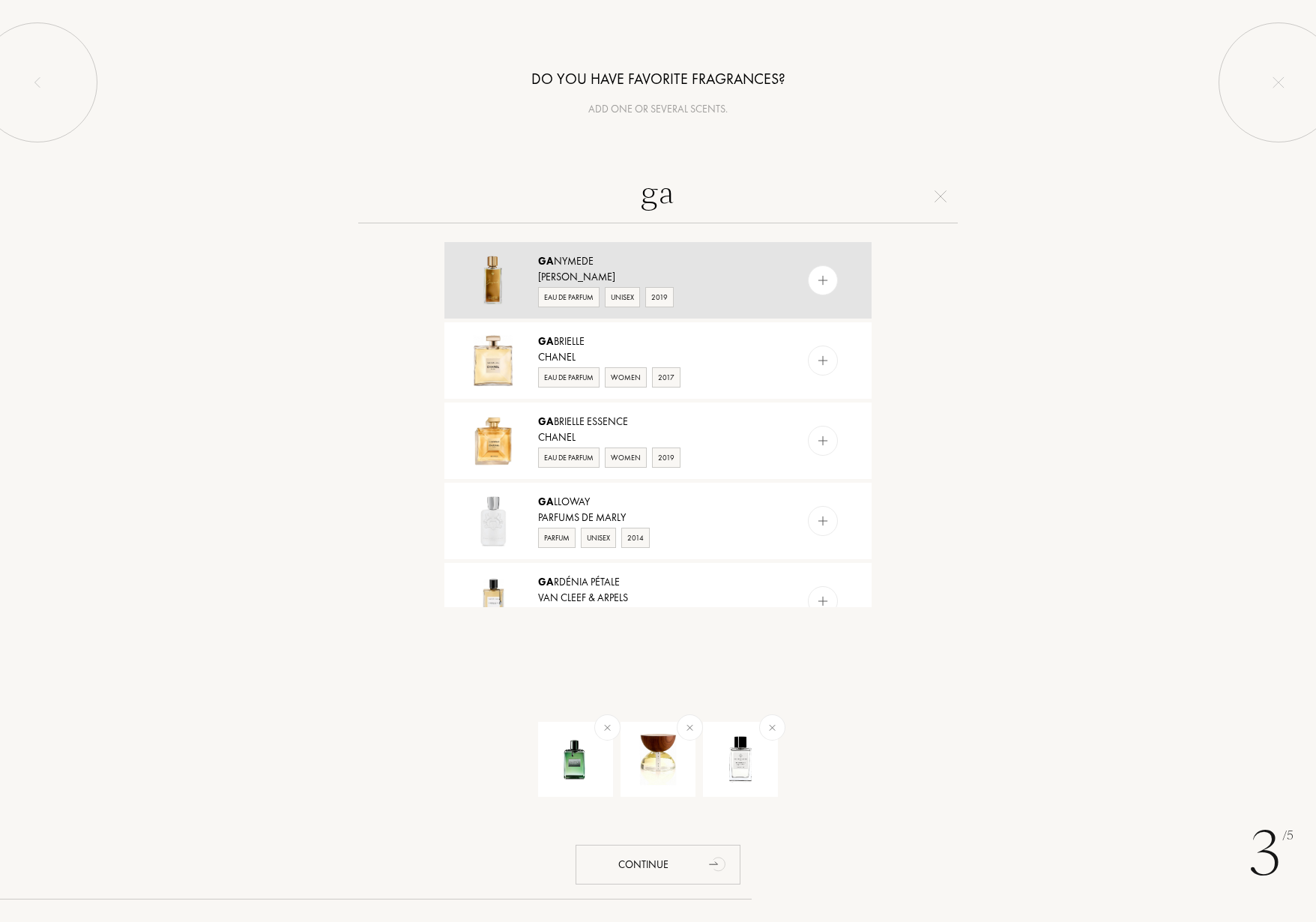
type input "ga"
click at [598, 267] on div "Ga nymede" at bounding box center [658, 261] width 239 height 16
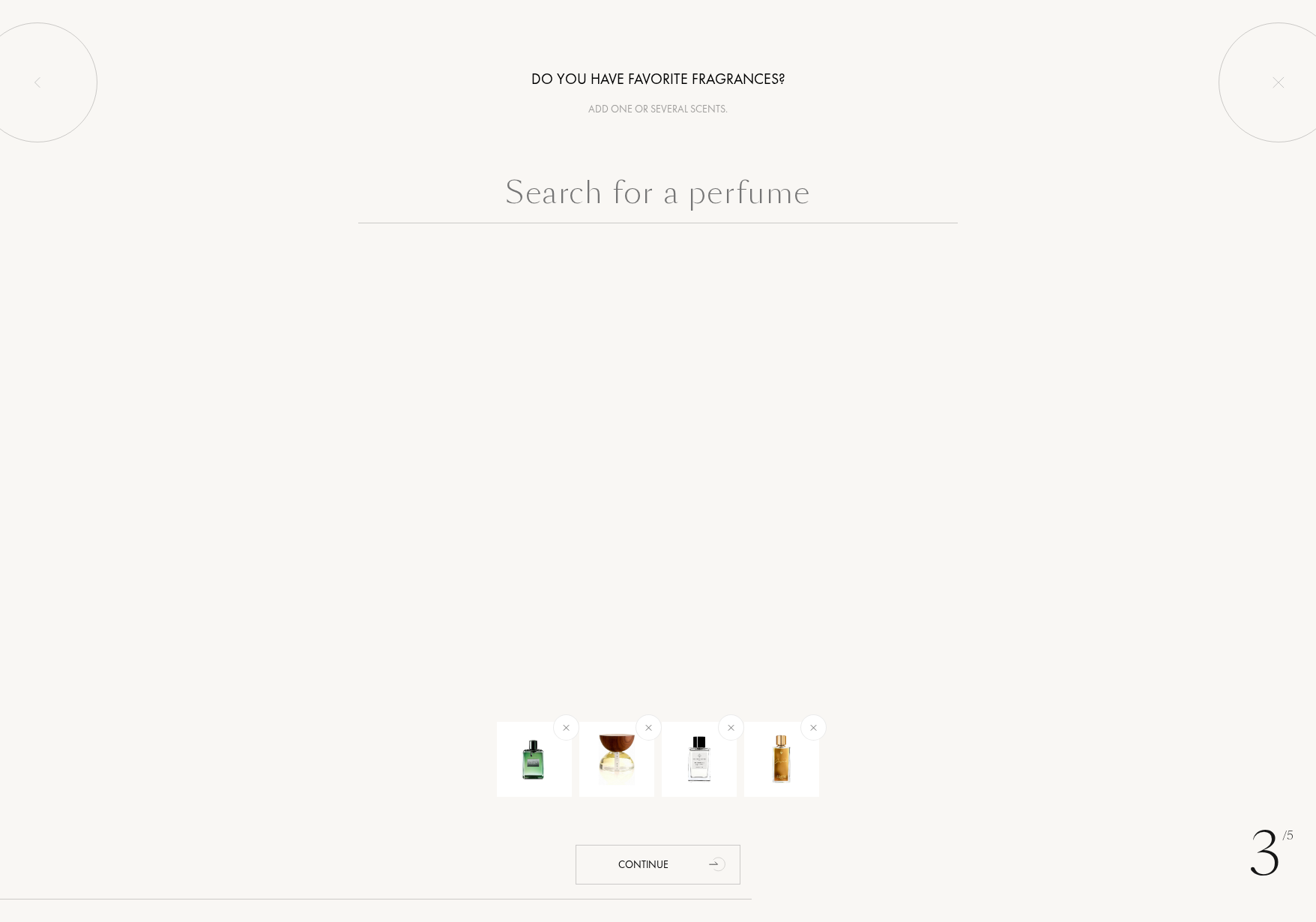
click at [769, 200] on input "text" at bounding box center [658, 197] width 600 height 54
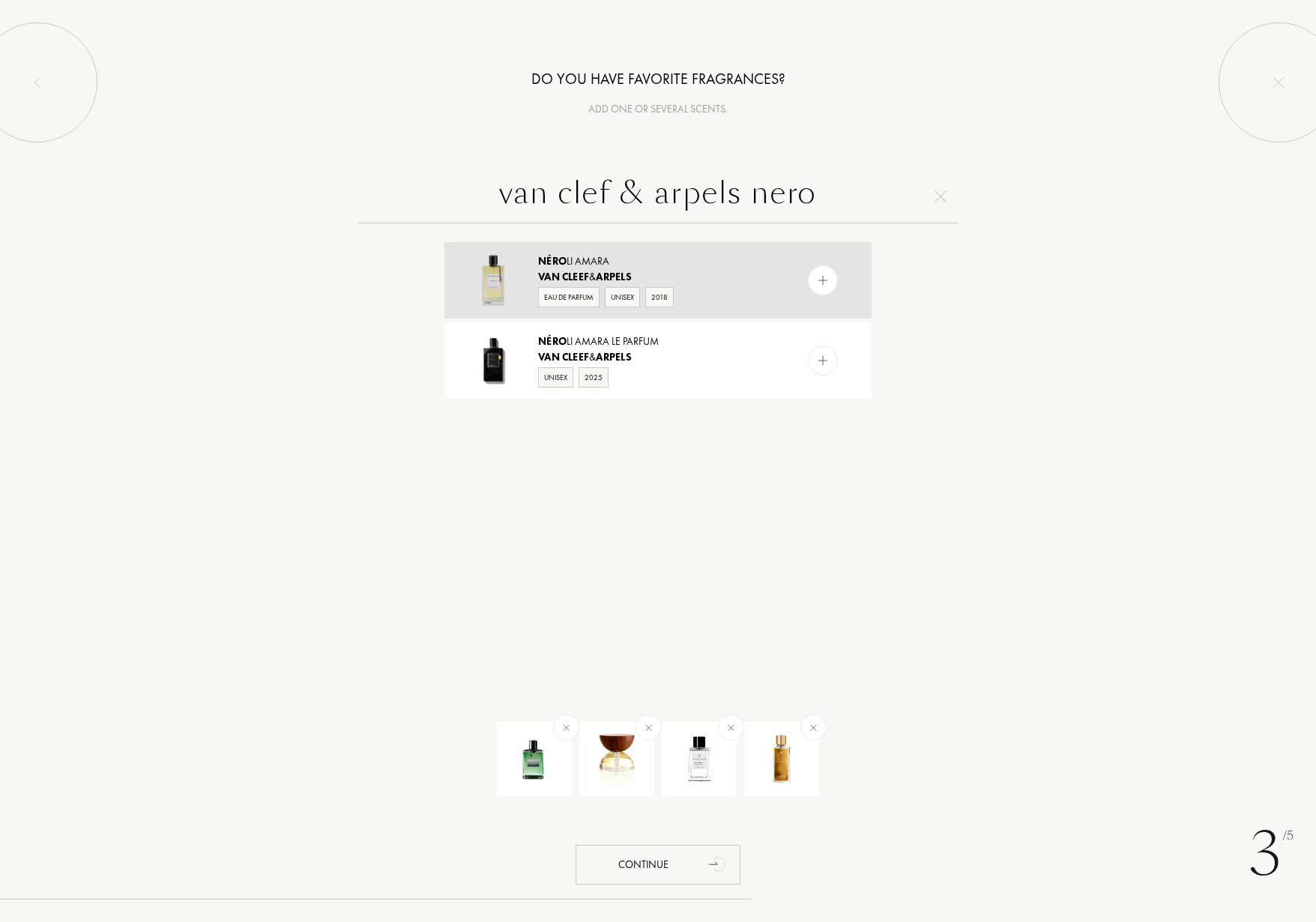
type input "van clef & arpels nero"
click at [572, 296] on div "Eau de Parfum" at bounding box center [569, 297] width 62 height 20
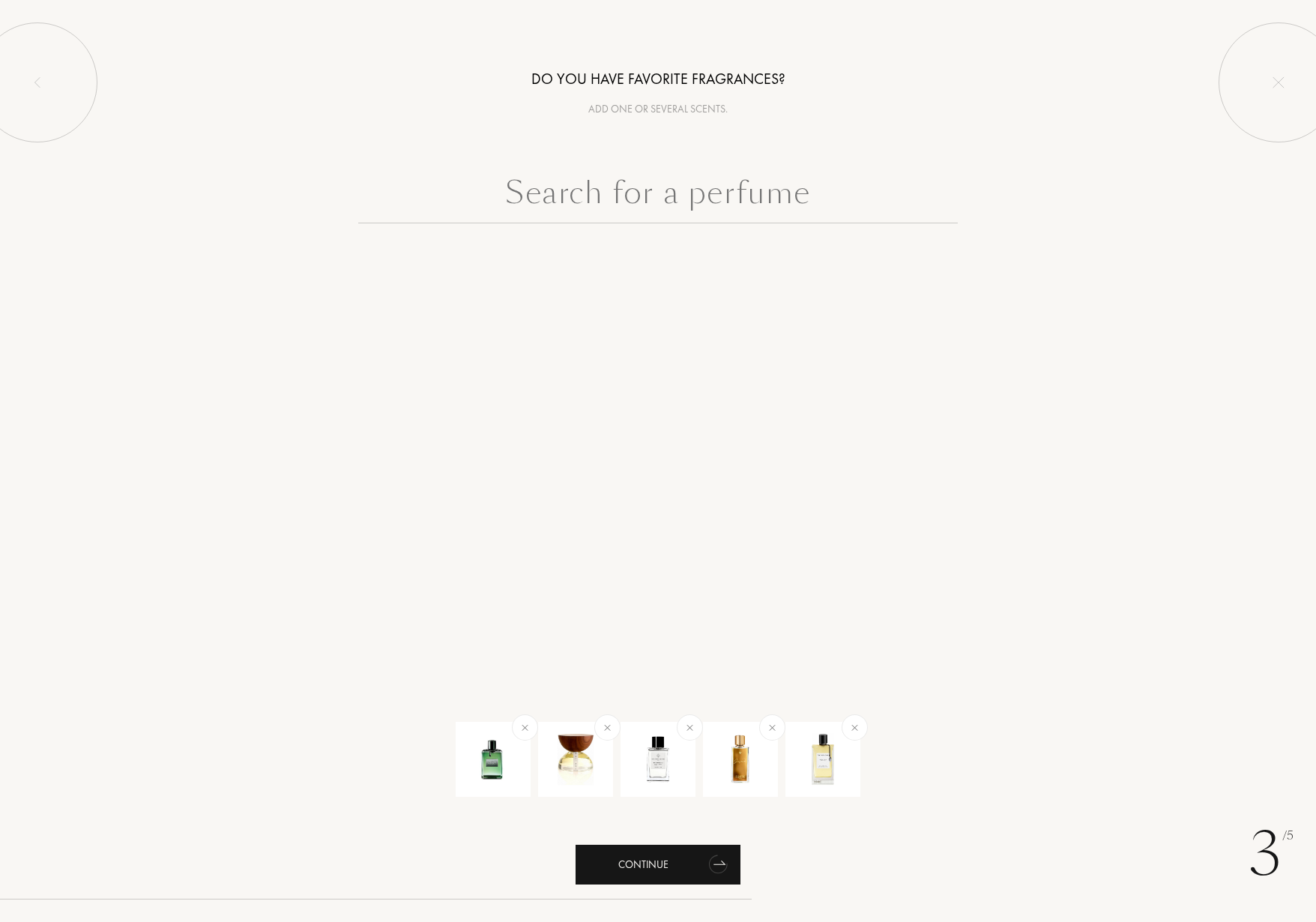
click at [669, 858] on div "Continue" at bounding box center [658, 864] width 165 height 40
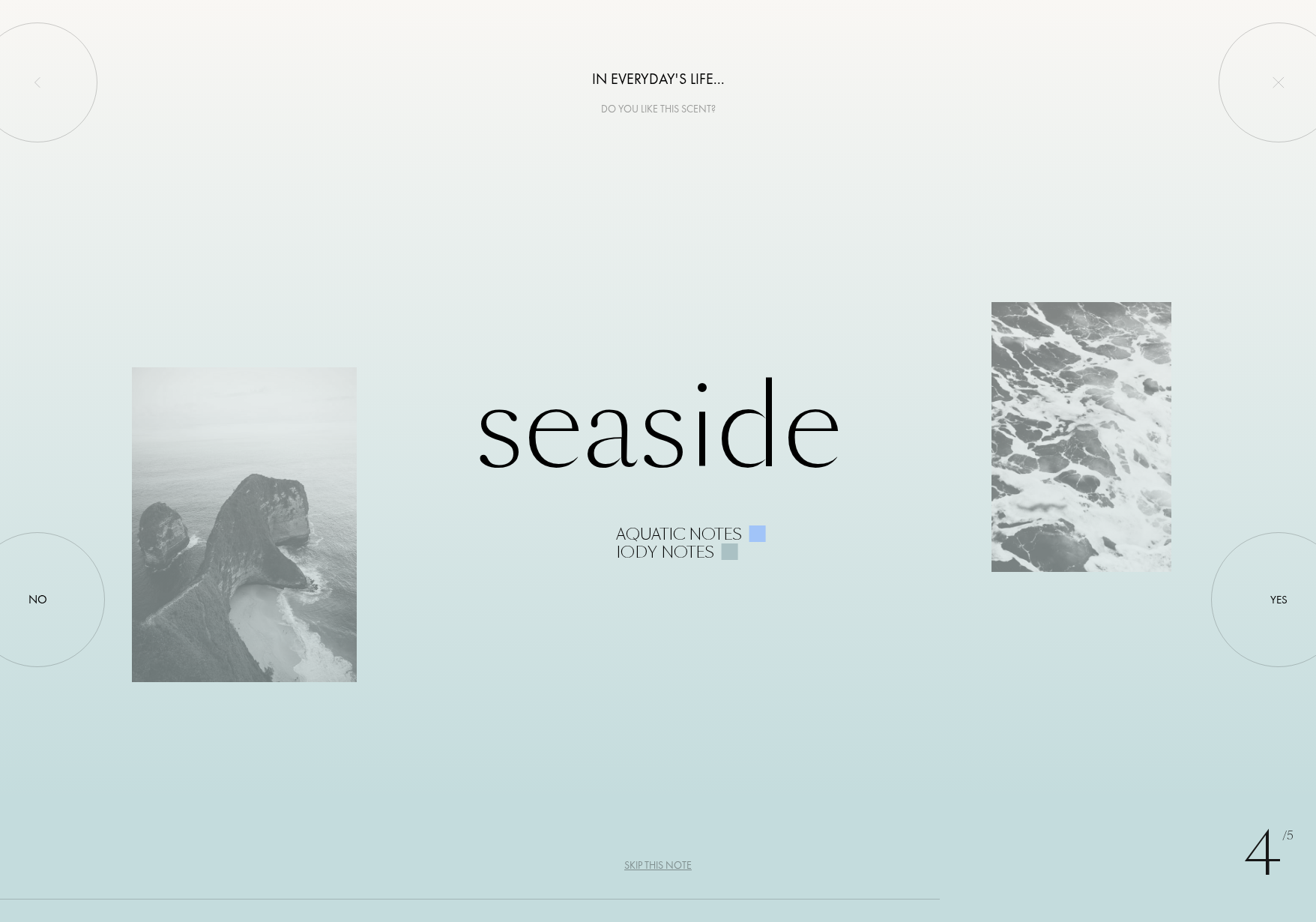
click at [653, 860] on div "Skip this note" at bounding box center [658, 865] width 68 height 16
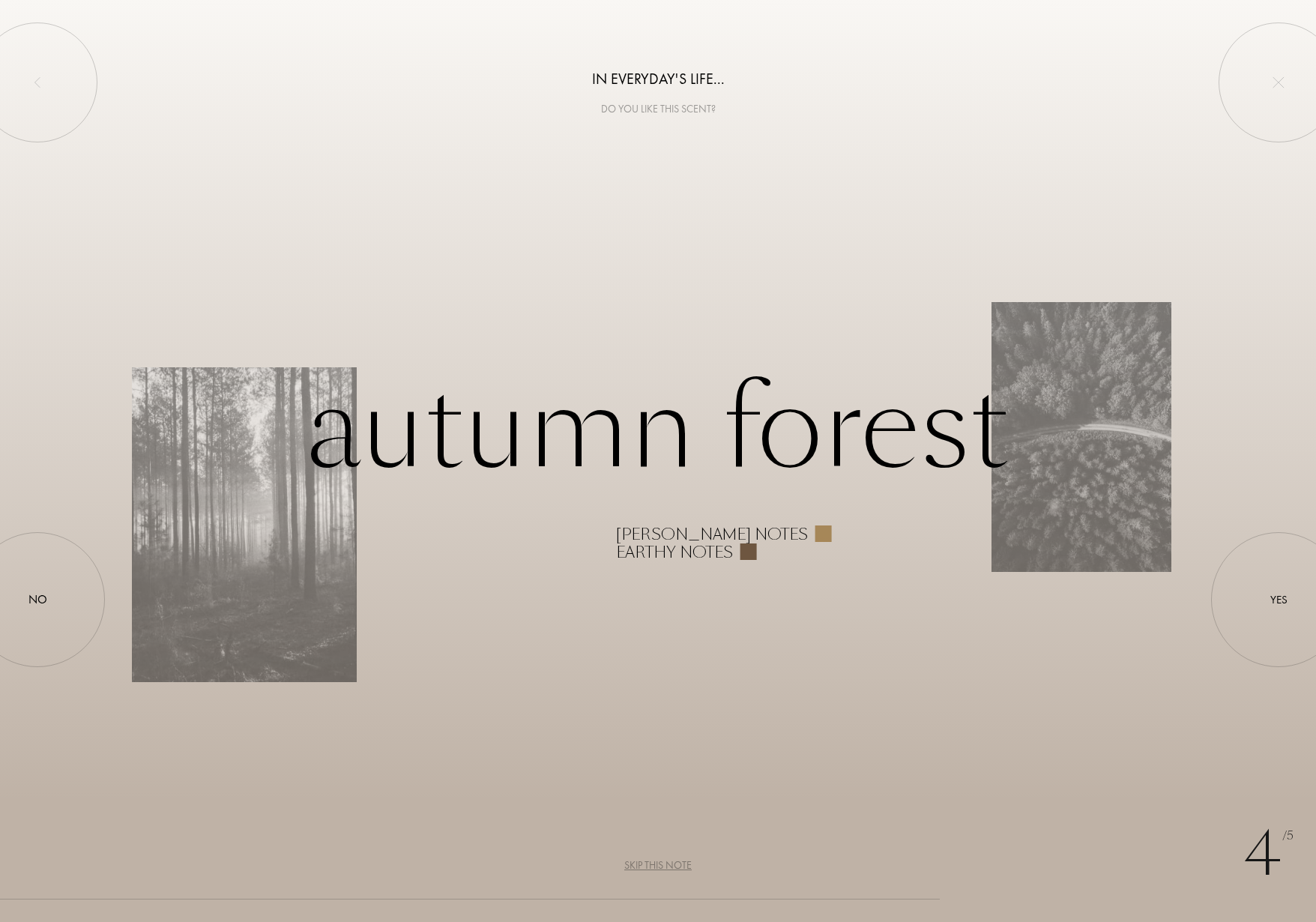
click at [732, 554] on div "Earthy notes" at bounding box center [675, 553] width 117 height 18
click at [1278, 603] on div "Yes" at bounding box center [1279, 599] width 17 height 17
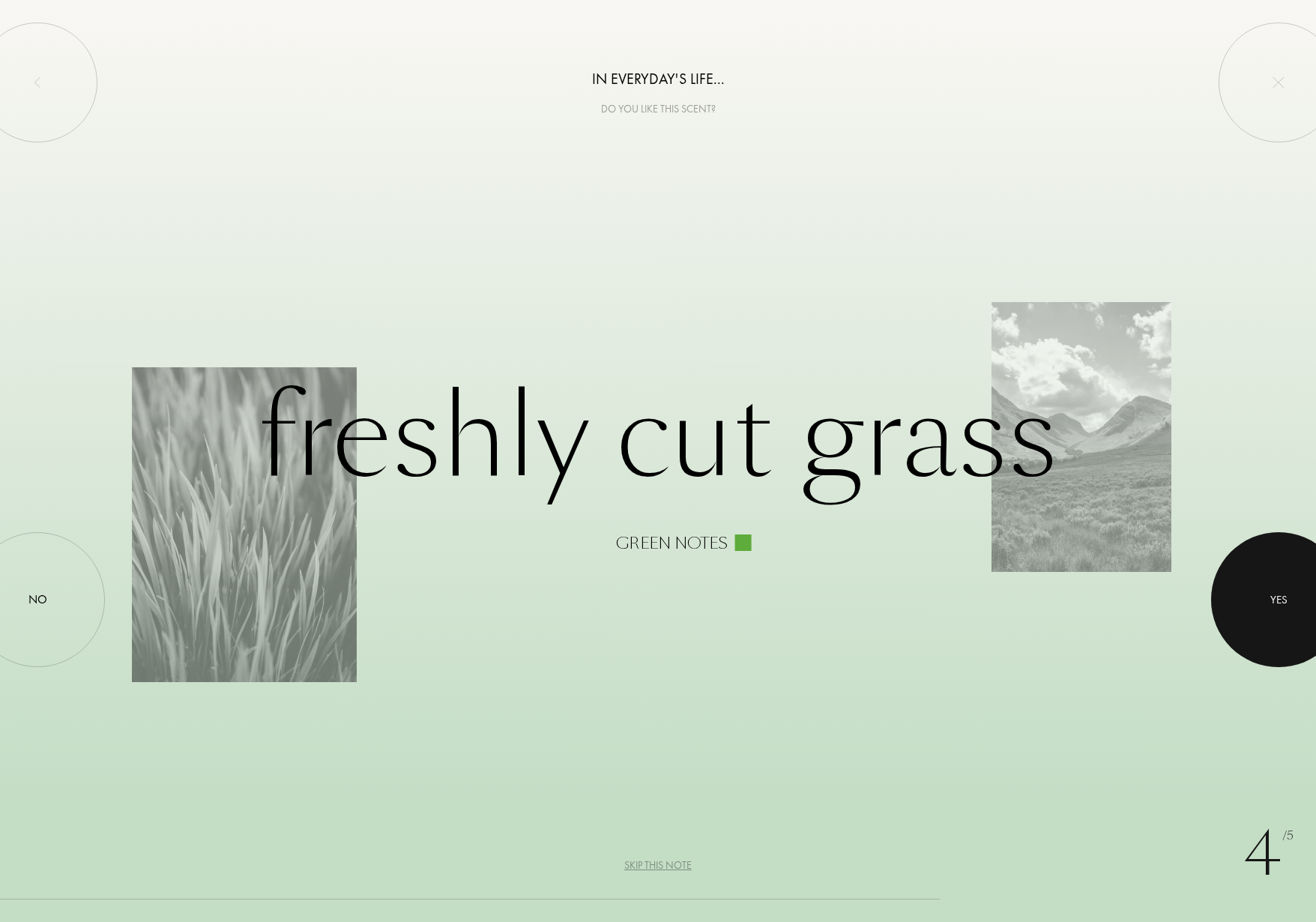
click at [1281, 583] on div at bounding box center [1279, 600] width 135 height 135
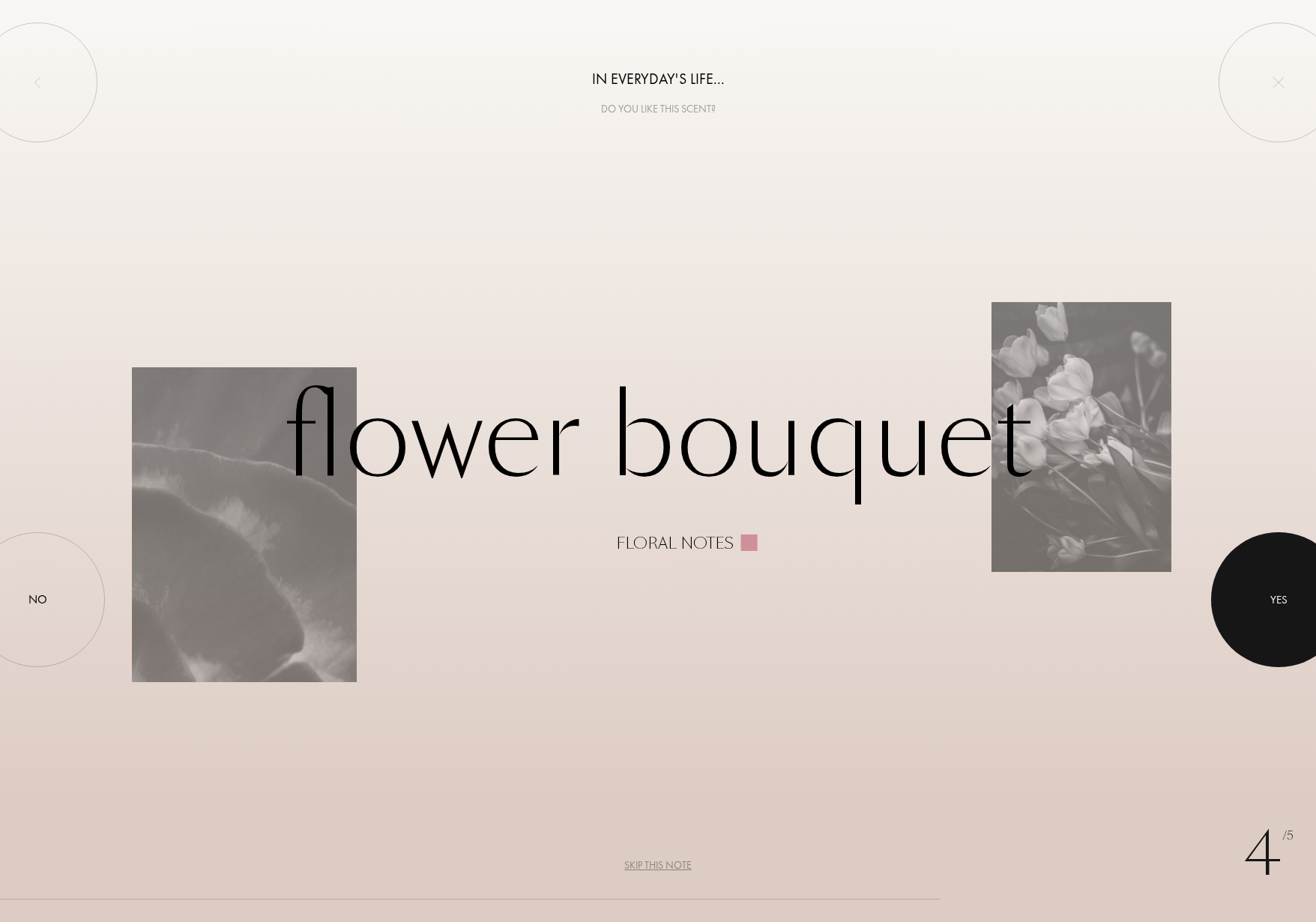
click at [1281, 583] on div at bounding box center [1279, 600] width 135 height 135
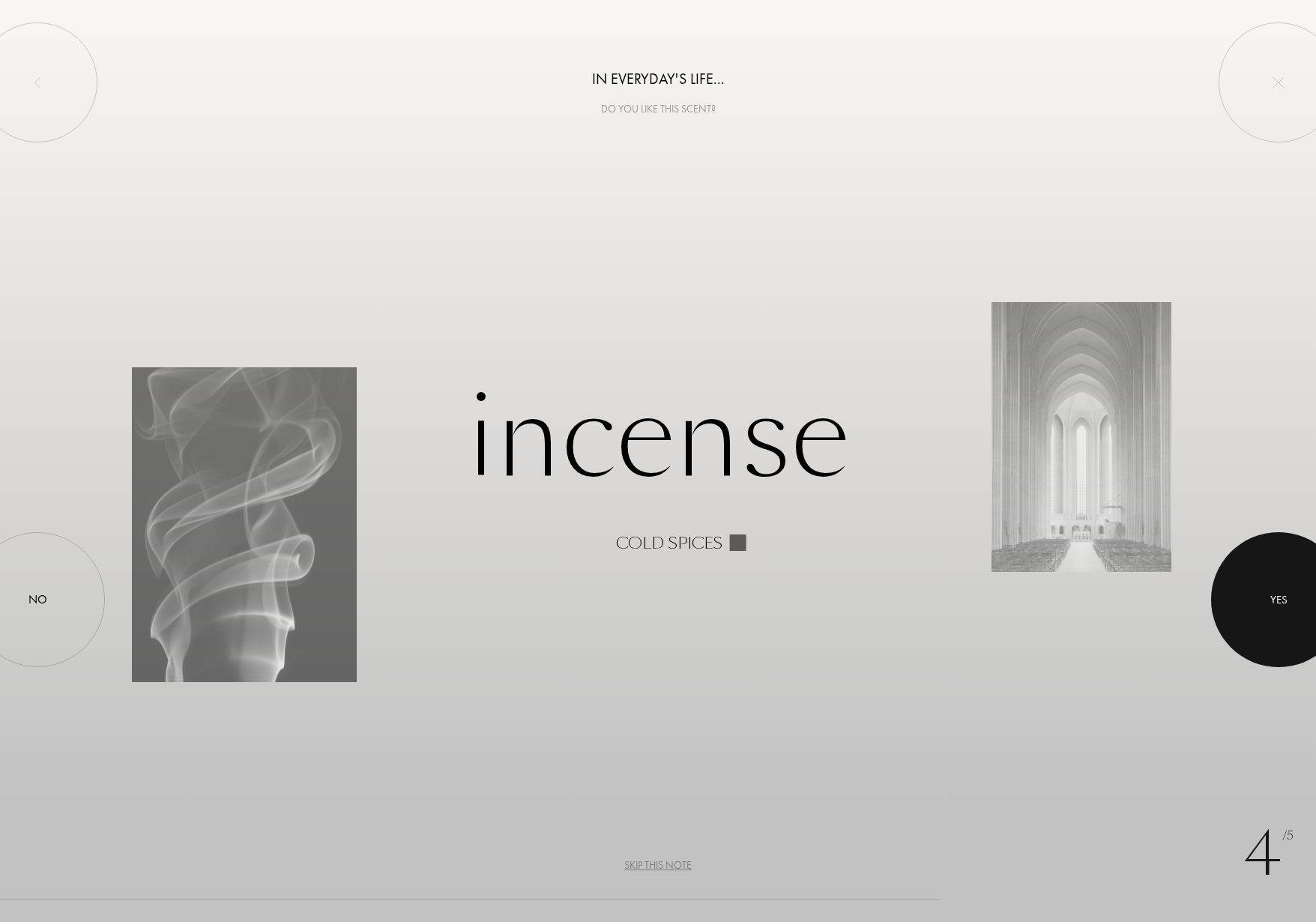
click at [1281, 583] on div at bounding box center [1279, 600] width 135 height 135
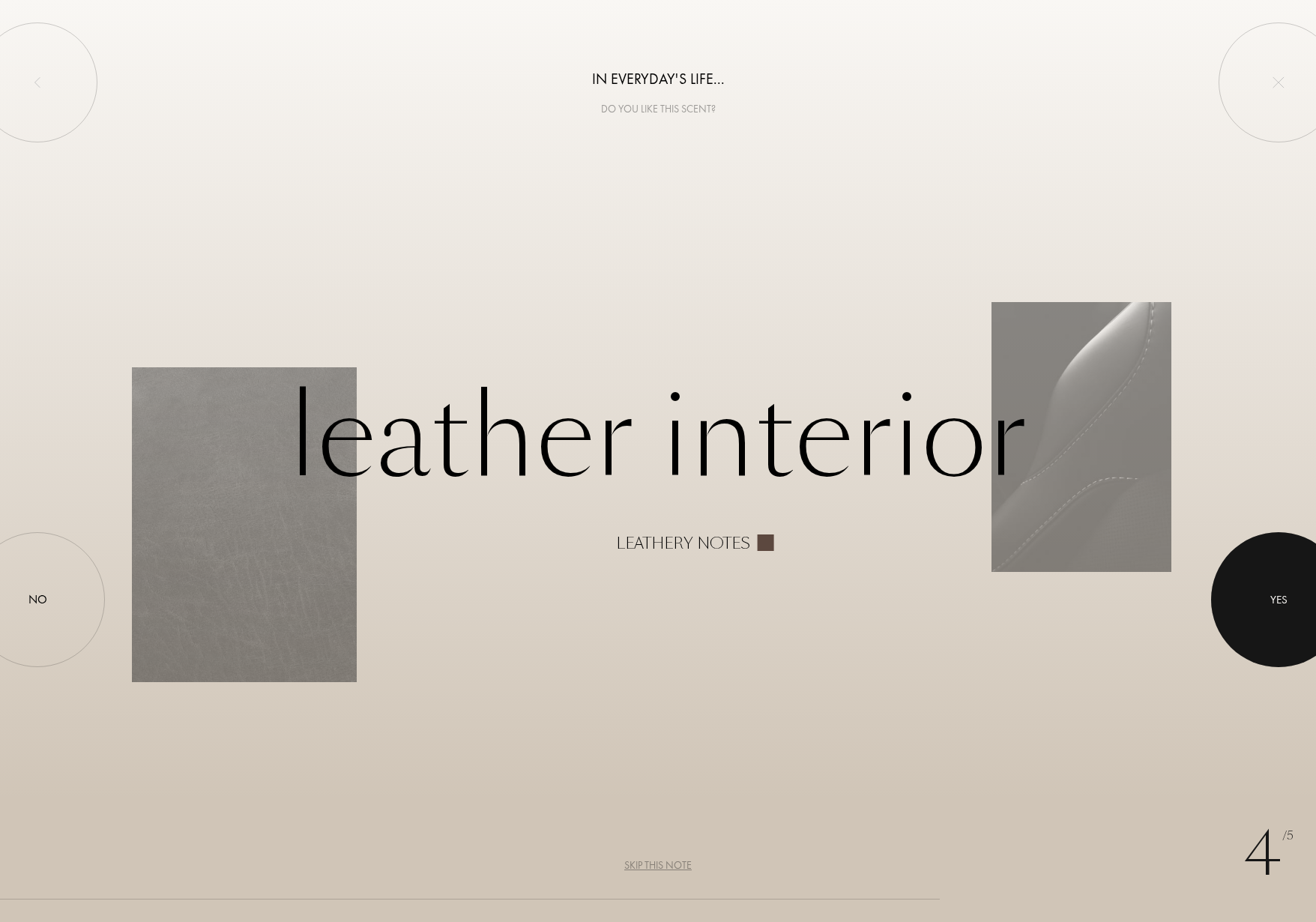
click at [1281, 583] on div at bounding box center [1279, 600] width 135 height 135
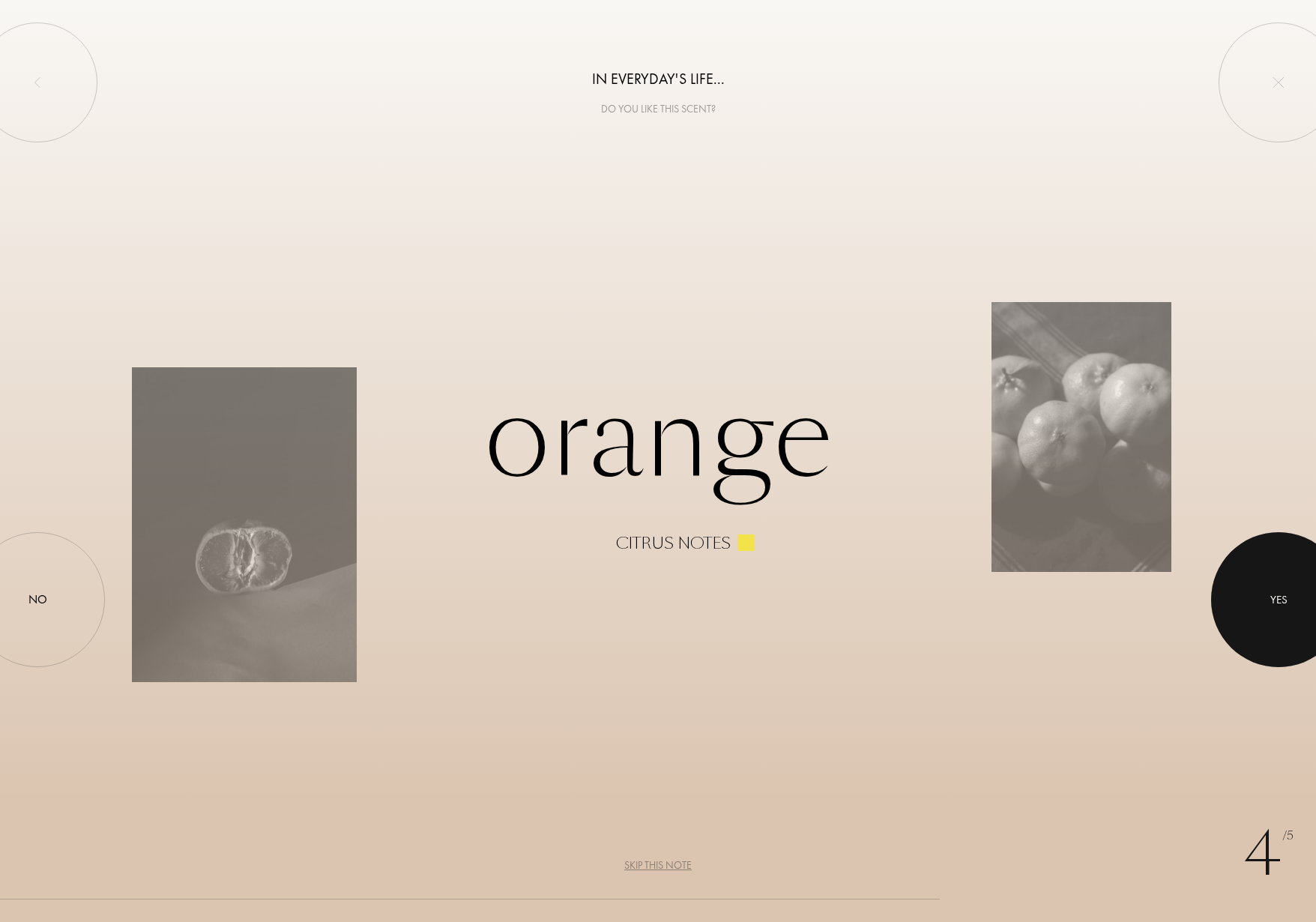
click at [1281, 583] on div at bounding box center [1279, 600] width 135 height 135
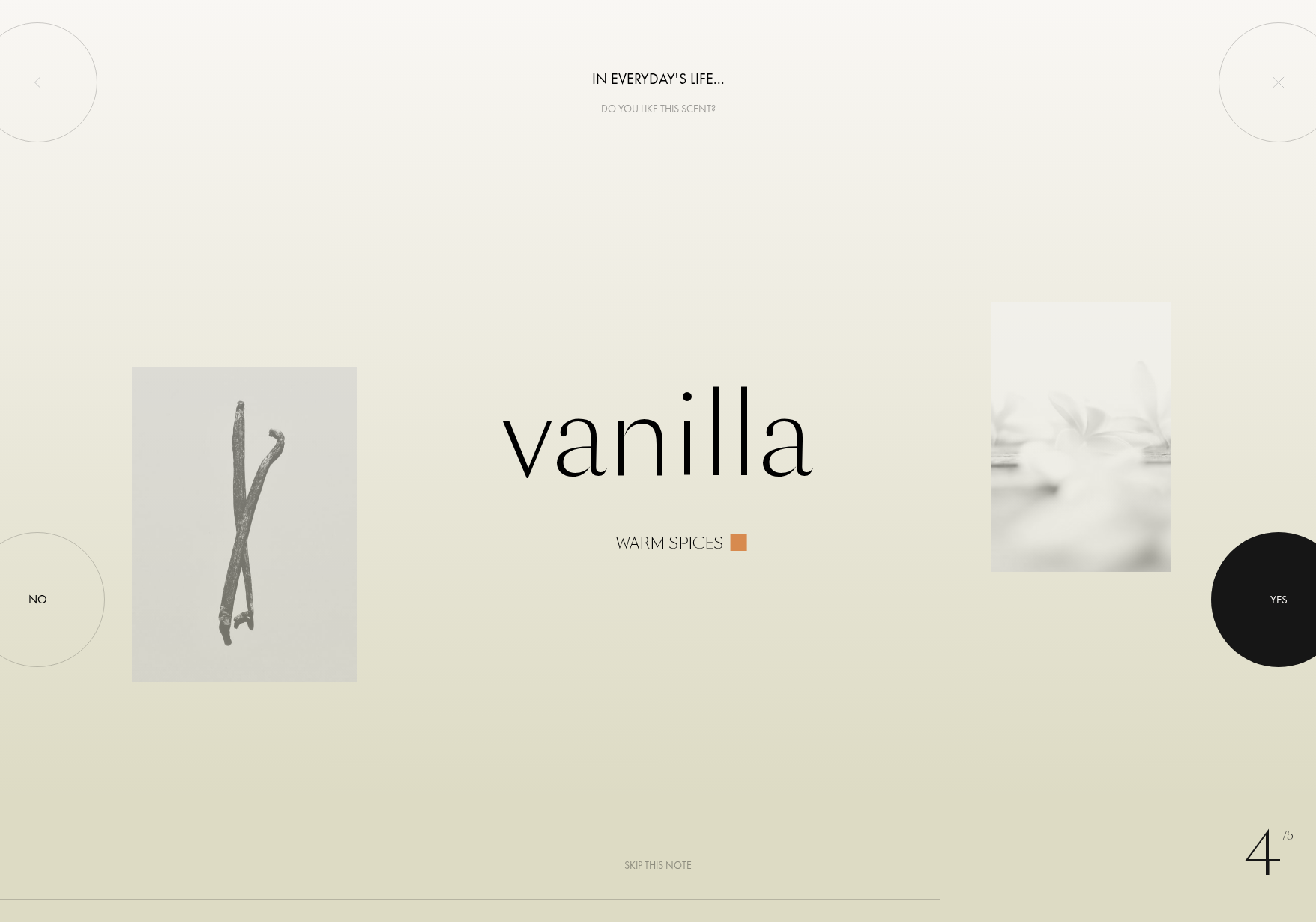
click at [1281, 583] on div at bounding box center [1279, 600] width 135 height 135
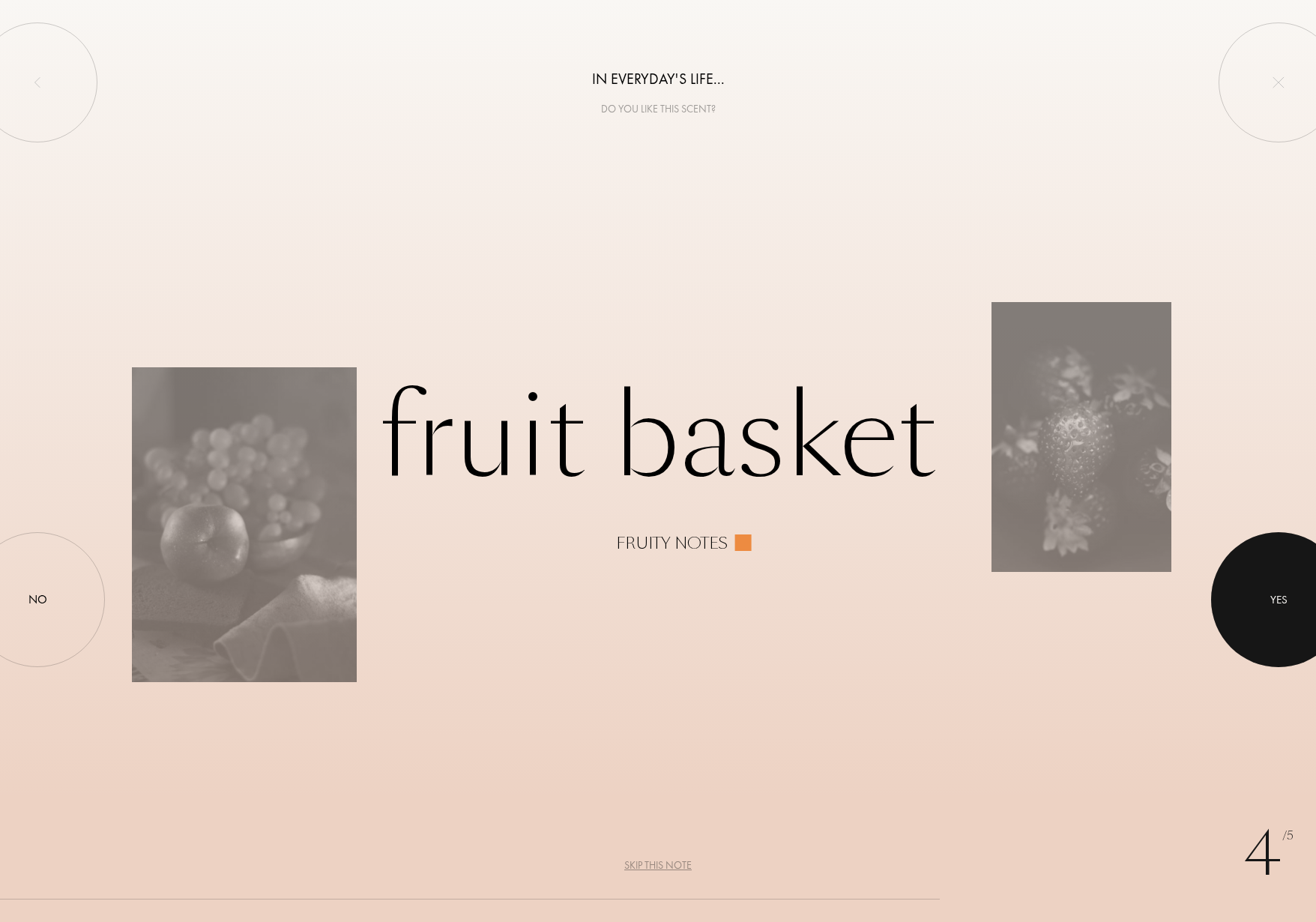
click at [1281, 583] on div at bounding box center [1279, 600] width 135 height 135
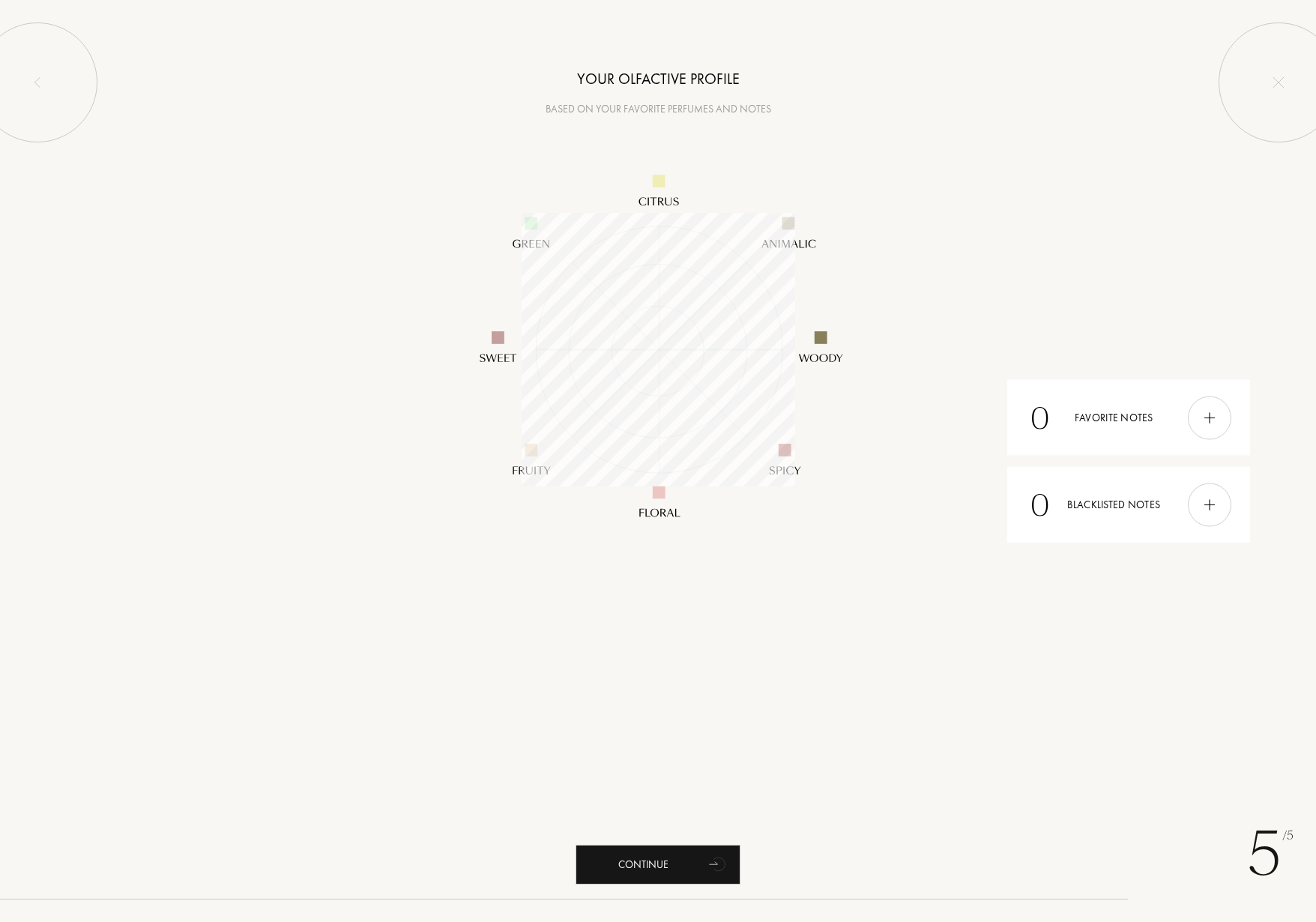
scroll to position [273, 273]
click at [646, 861] on div "Continue" at bounding box center [658, 864] width 165 height 40
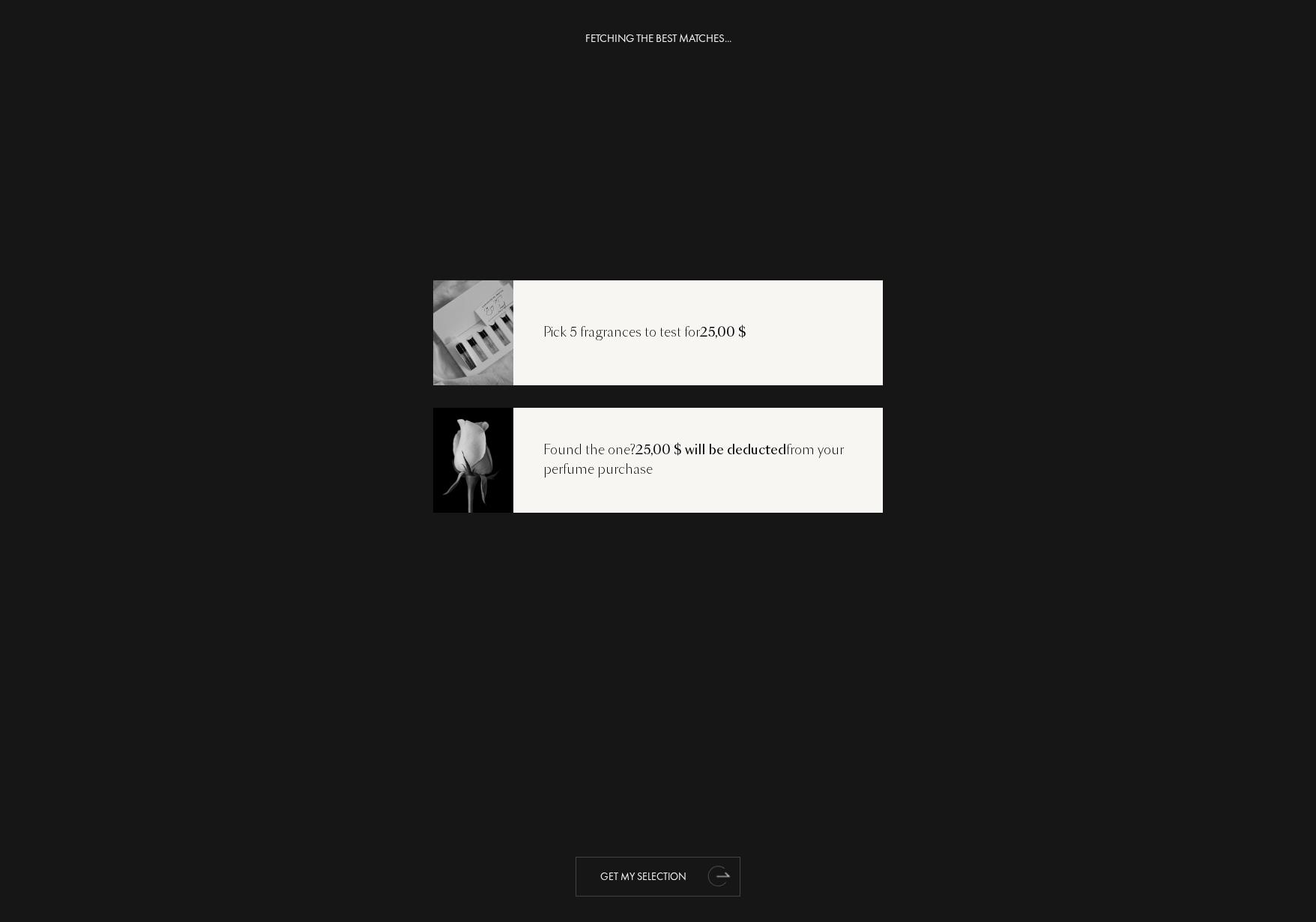
click at [679, 878] on div "Get my selection" at bounding box center [658, 876] width 165 height 40
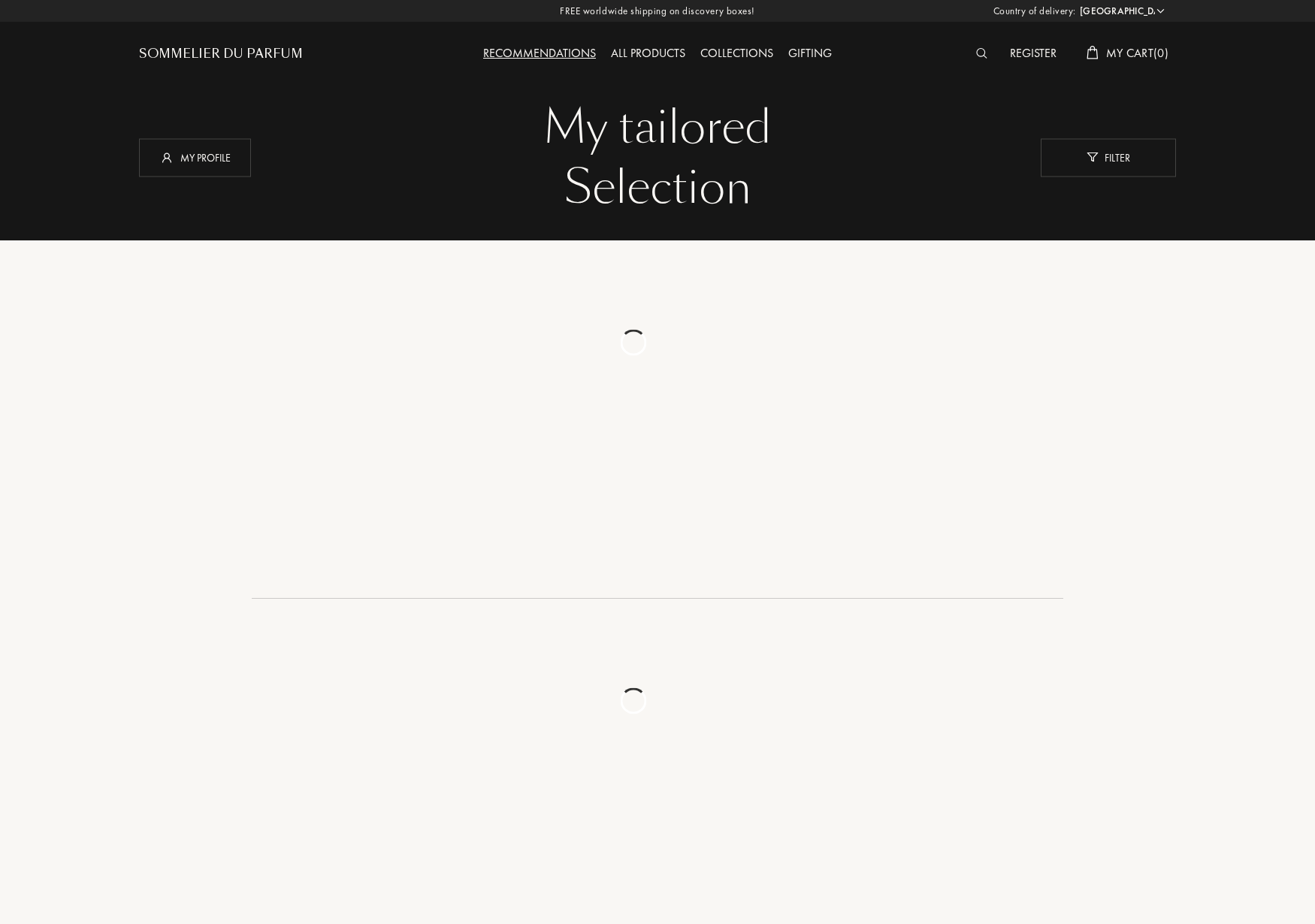
select select "CA"
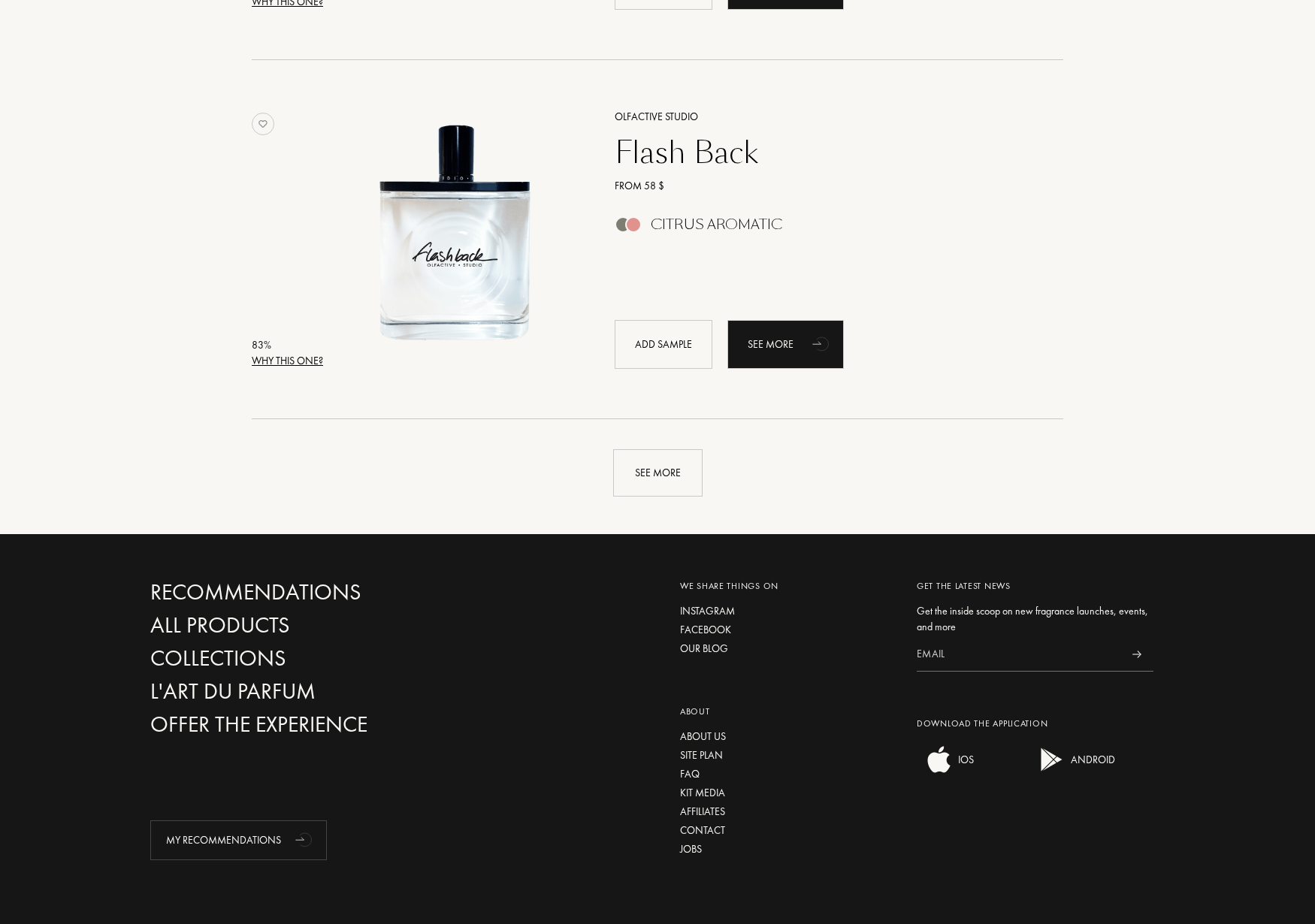
scroll to position [3408, 0]
click at [665, 473] on div "See more" at bounding box center [658, 473] width 90 height 47
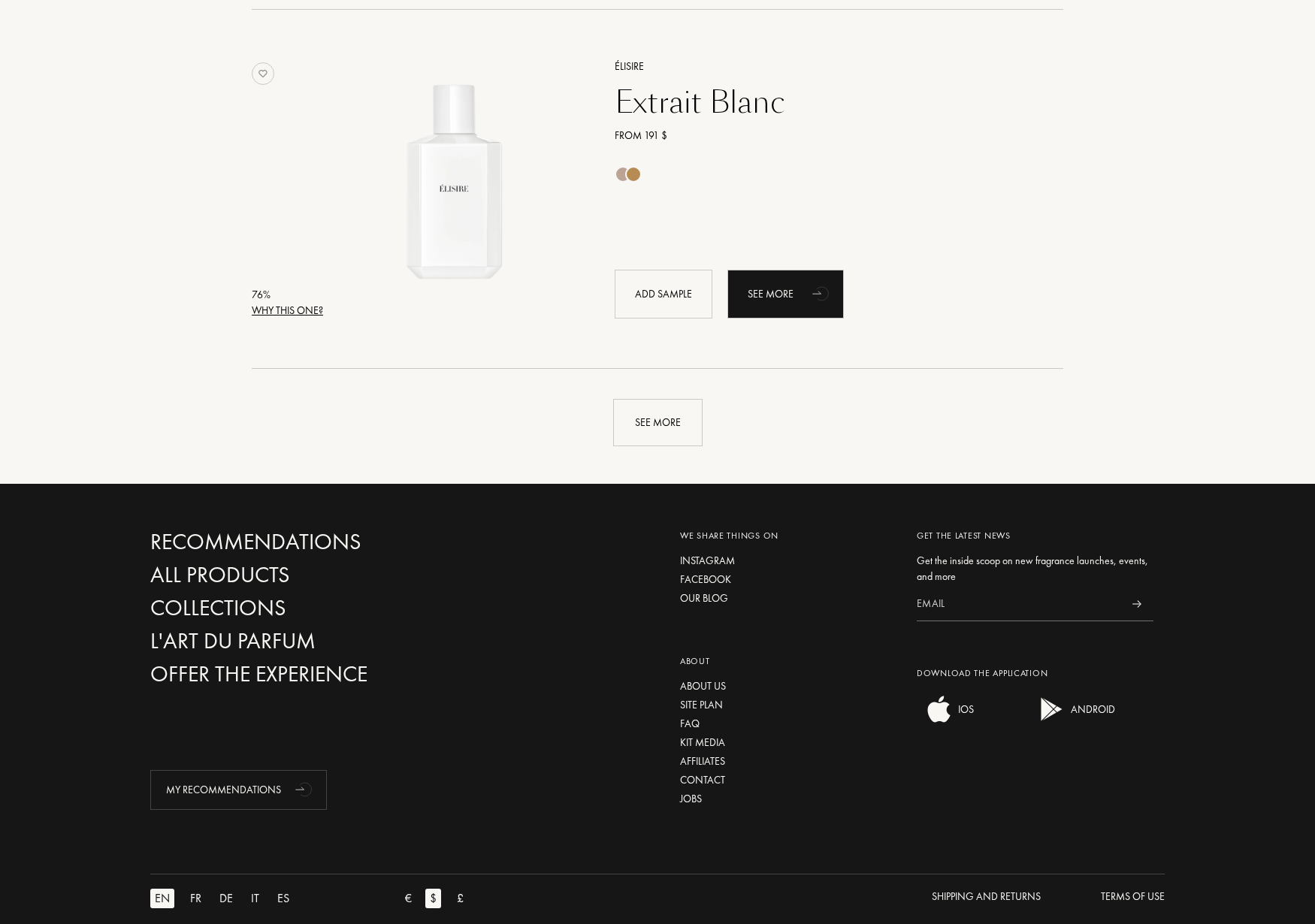
scroll to position [7068, 0]
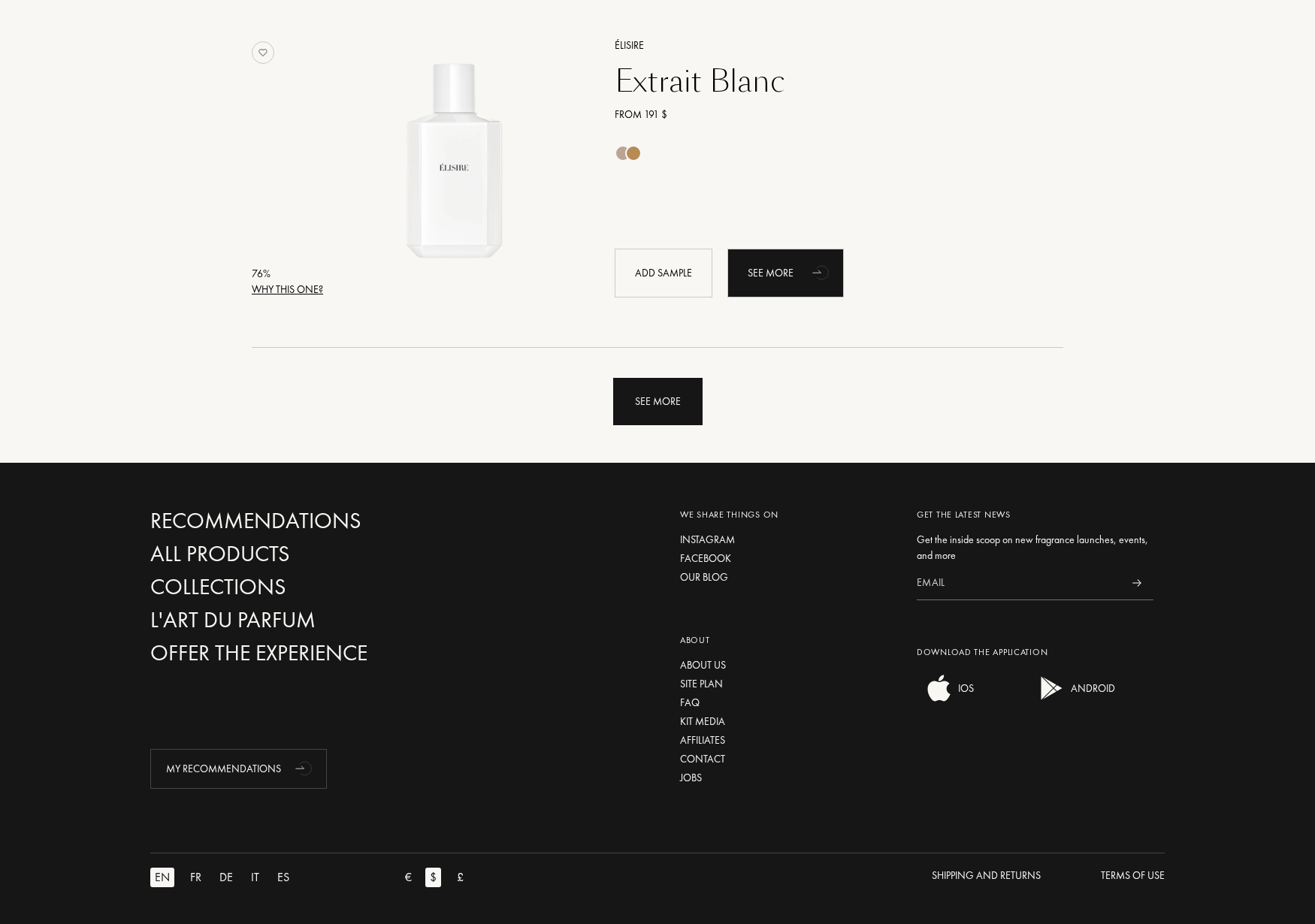
click at [644, 393] on div "See more" at bounding box center [658, 401] width 90 height 47
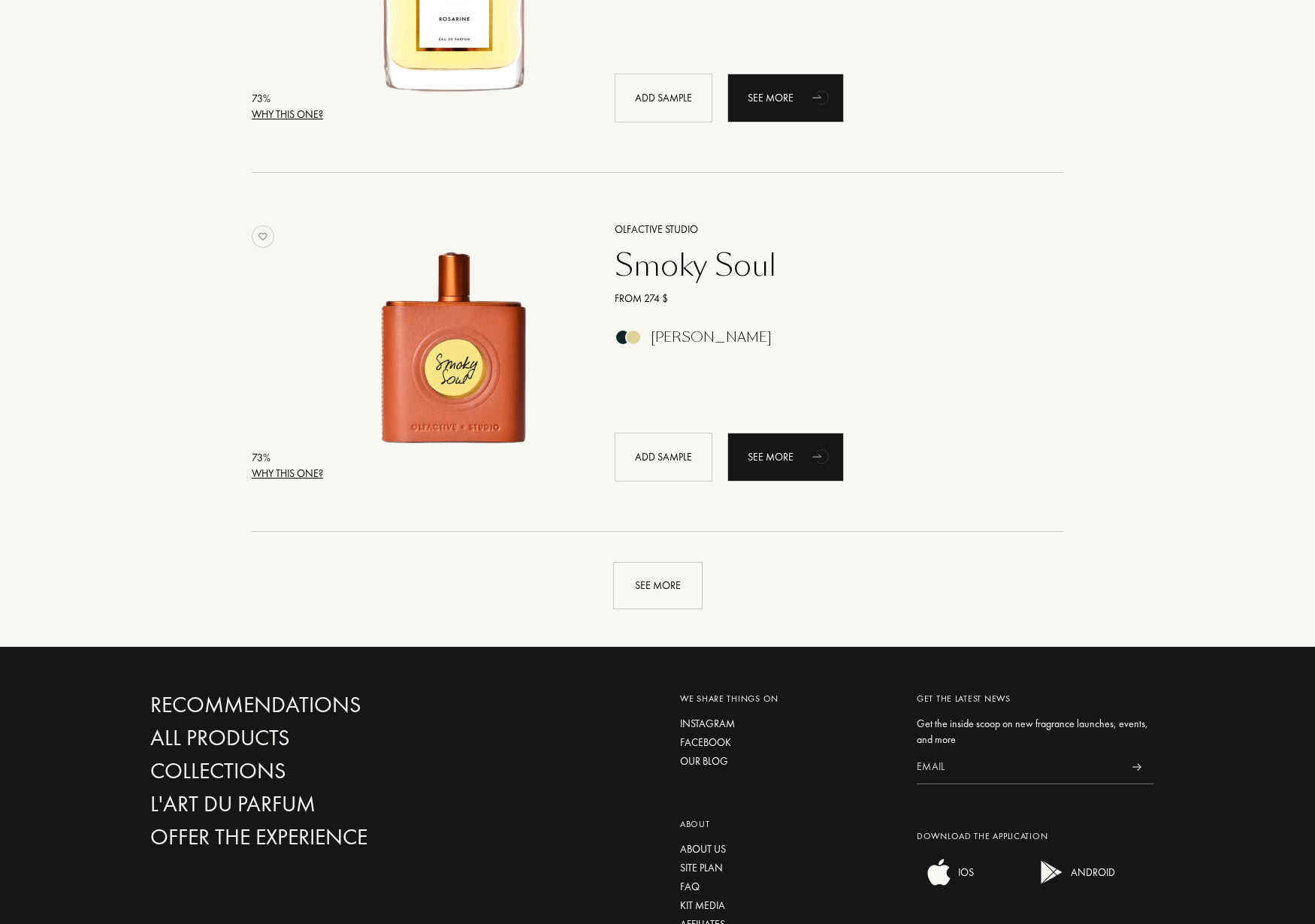
scroll to position [10476, 0]
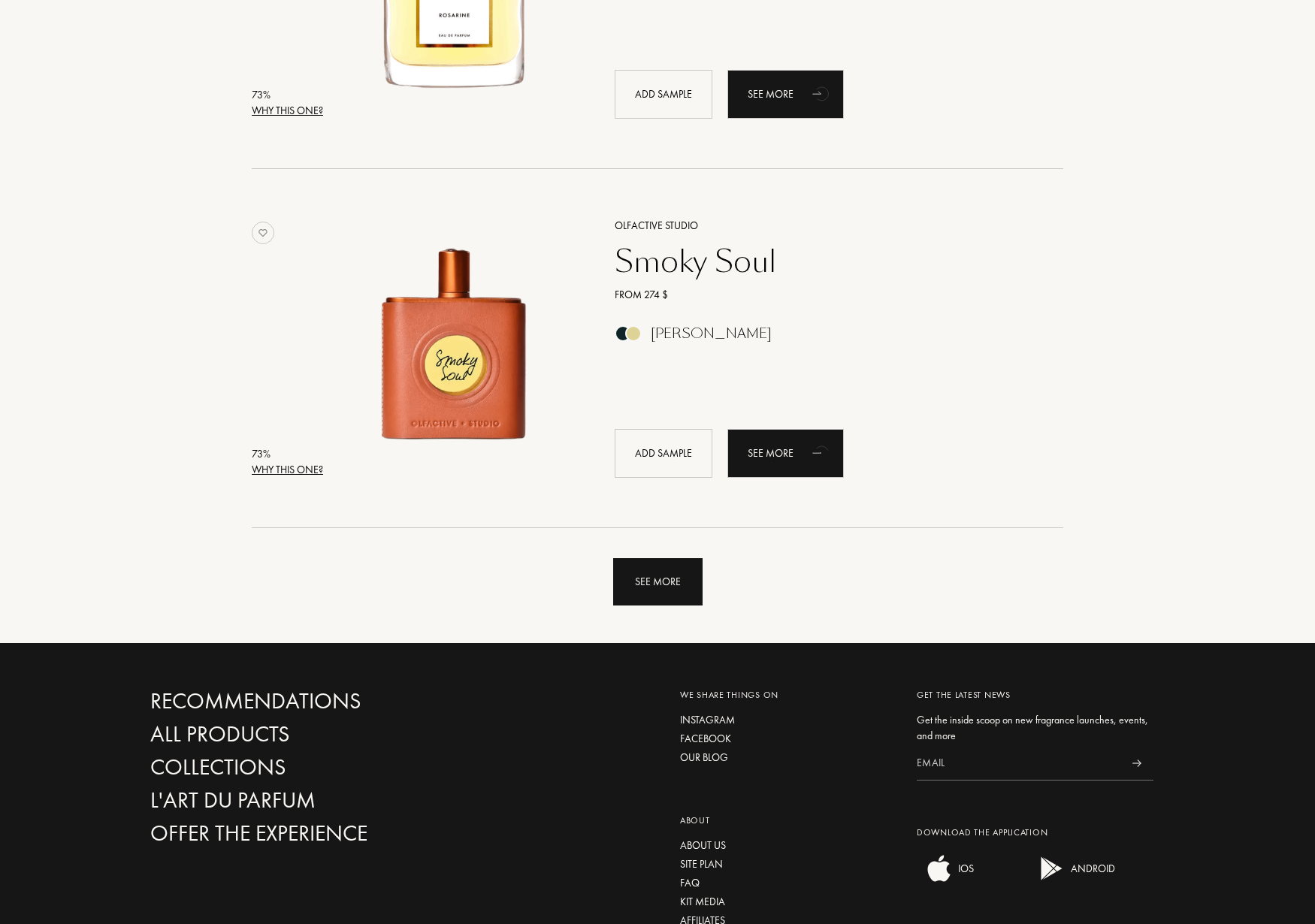
click at [670, 567] on div "See more" at bounding box center [658, 582] width 90 height 47
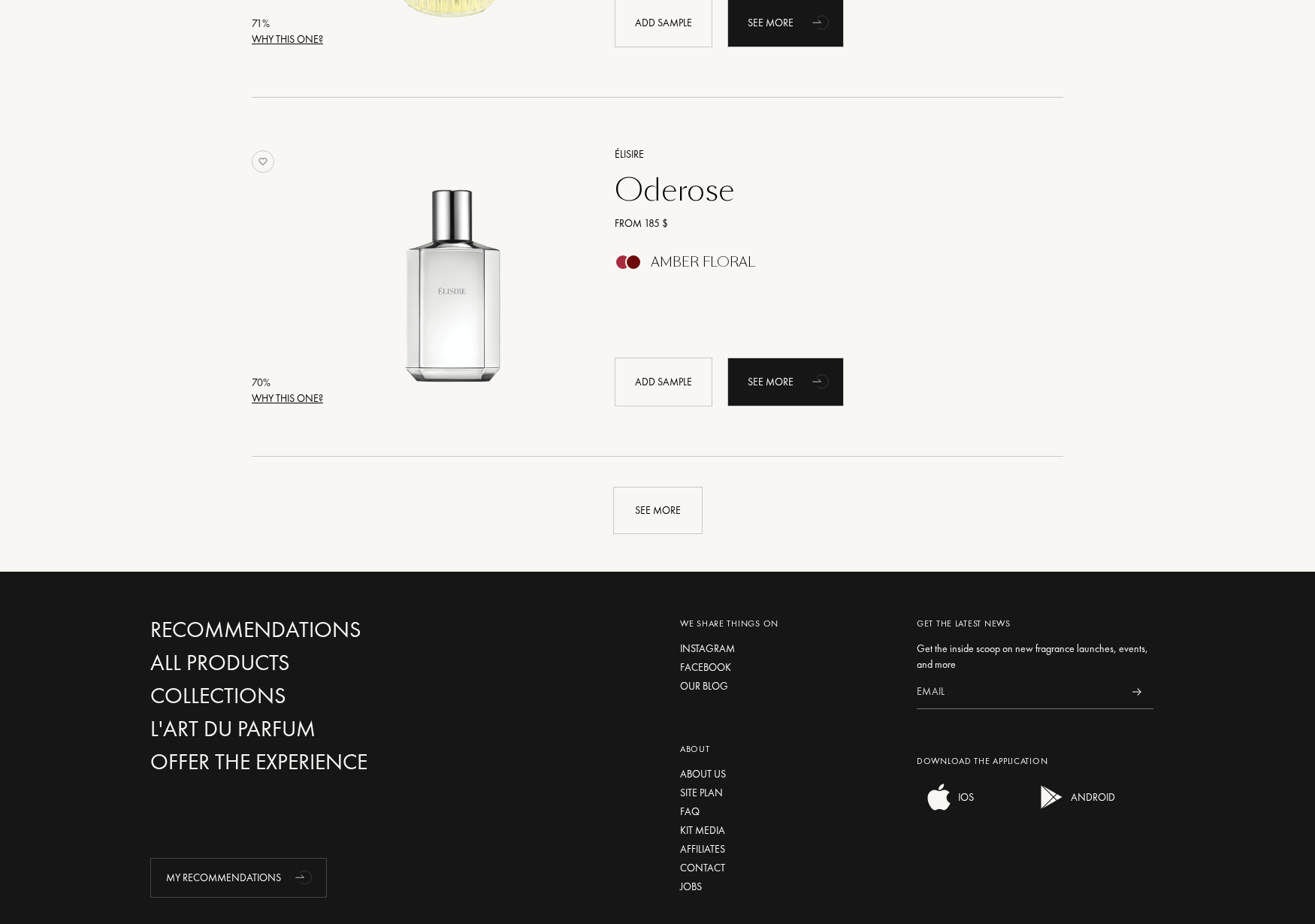
scroll to position [14138, 0]
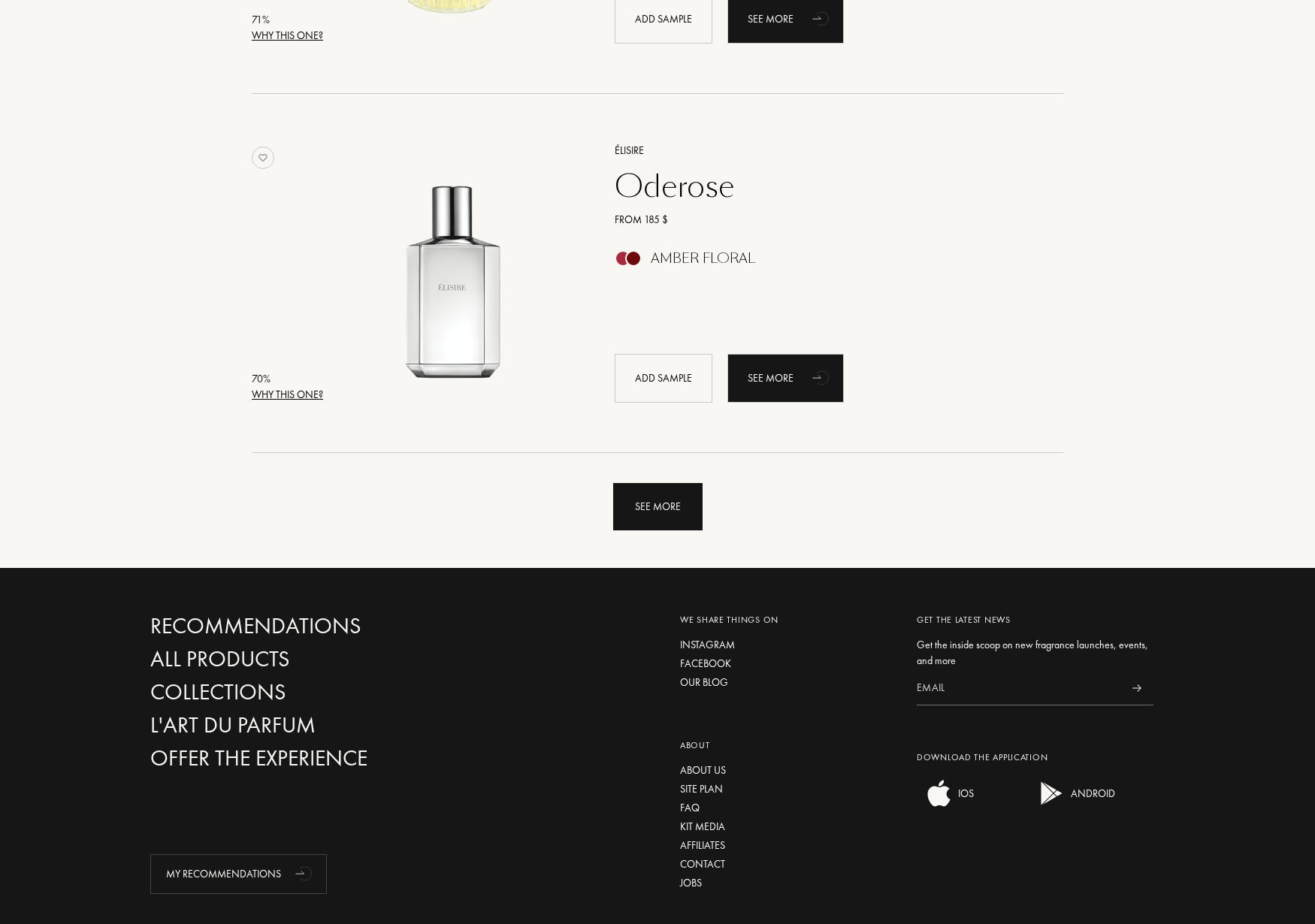
click at [683, 512] on div "See more" at bounding box center [658, 506] width 90 height 47
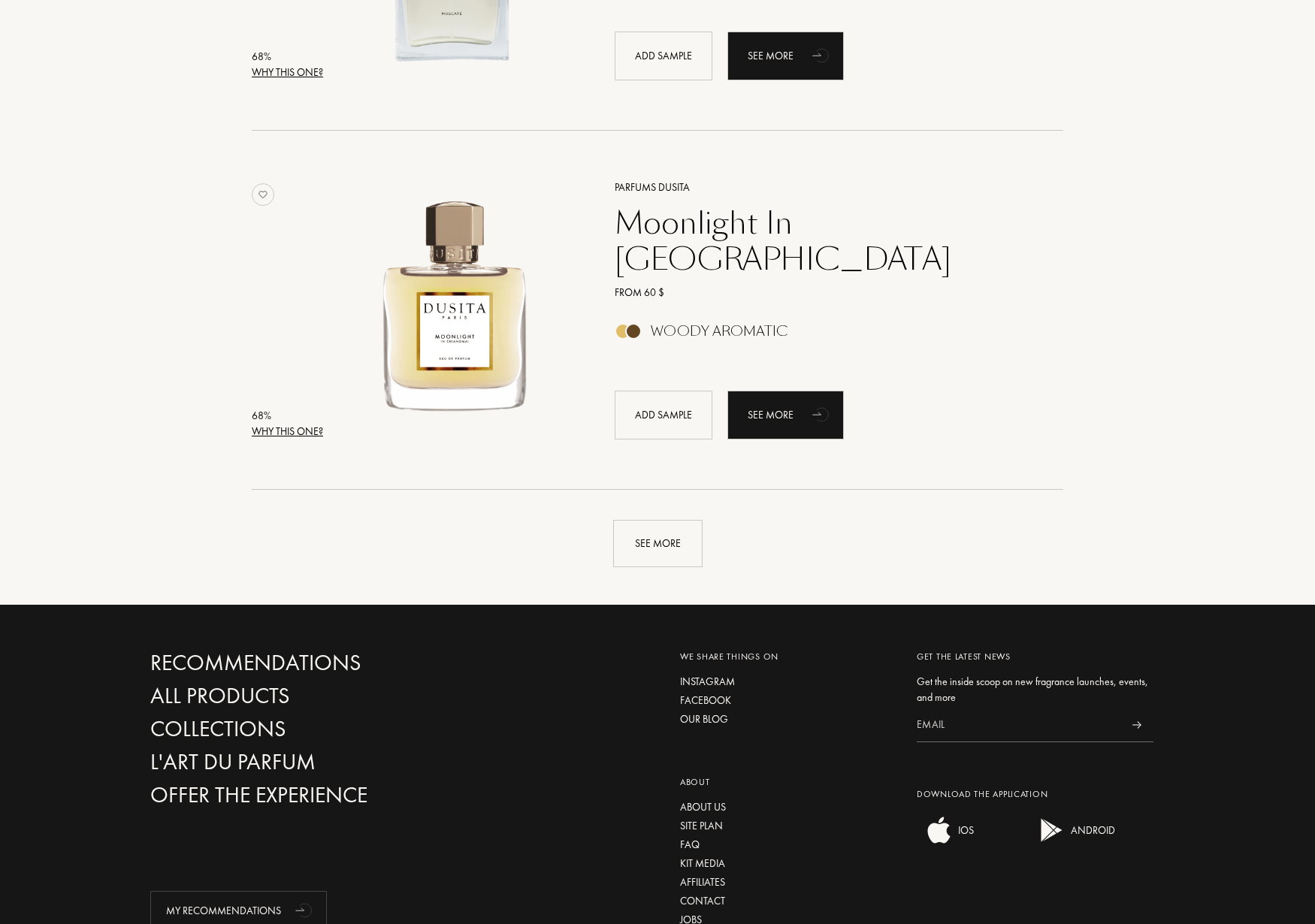
scroll to position [17819, 0]
